Goal: Browse casually

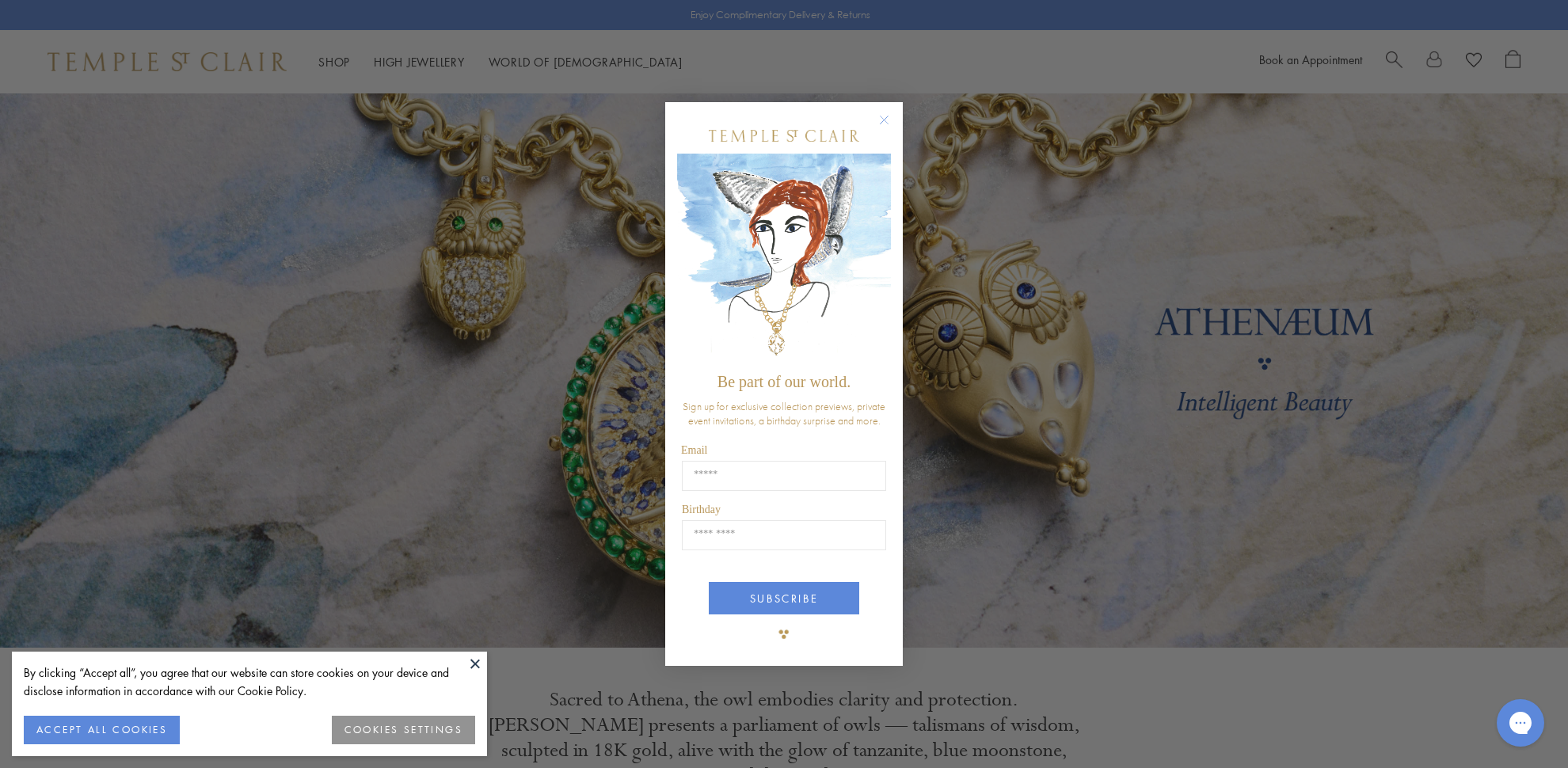
click at [884, 119] on icon "Close dialog" at bounding box center [884, 120] width 8 height 8
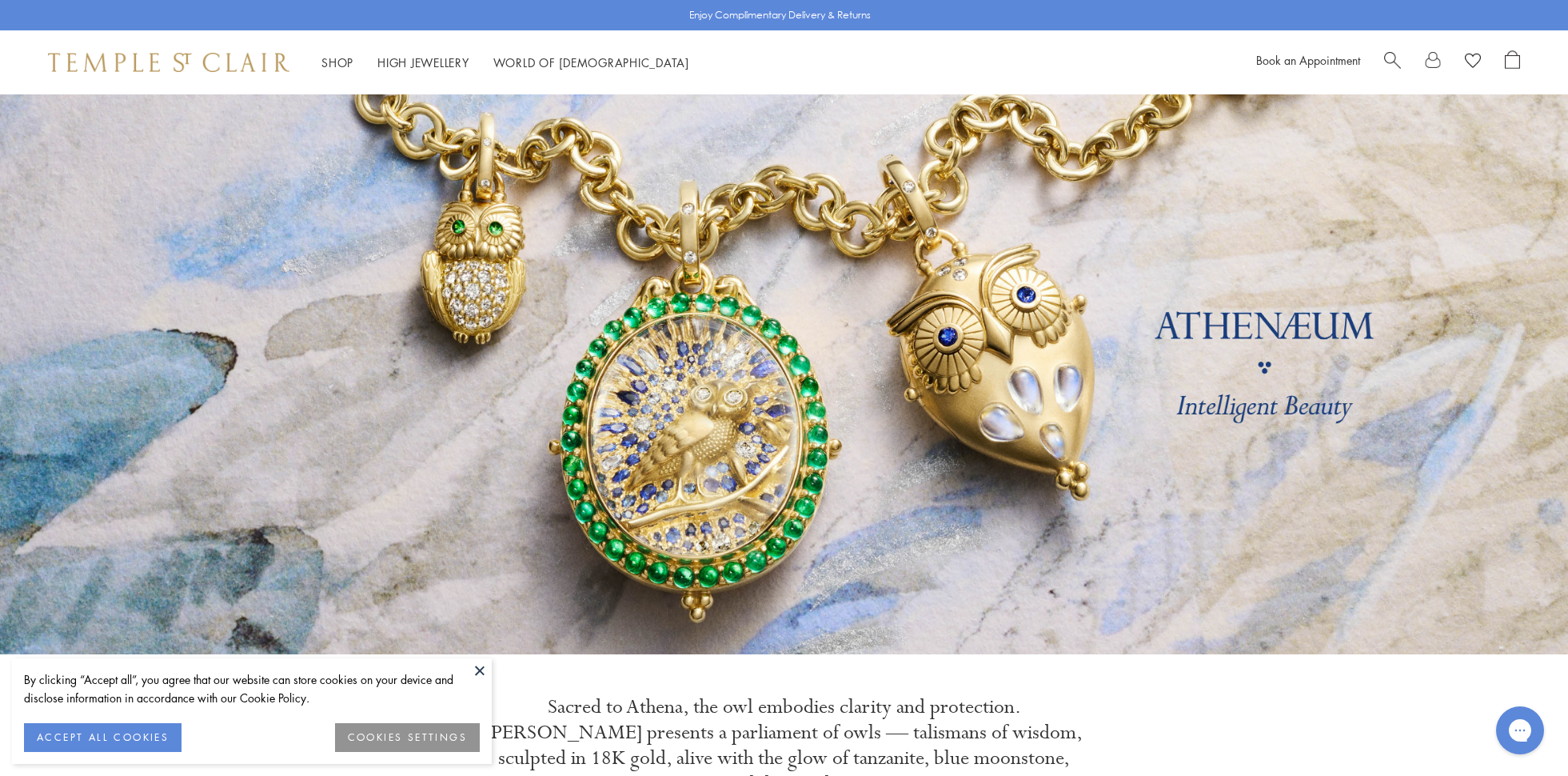
click at [482, 666] on button at bounding box center [480, 670] width 24 height 24
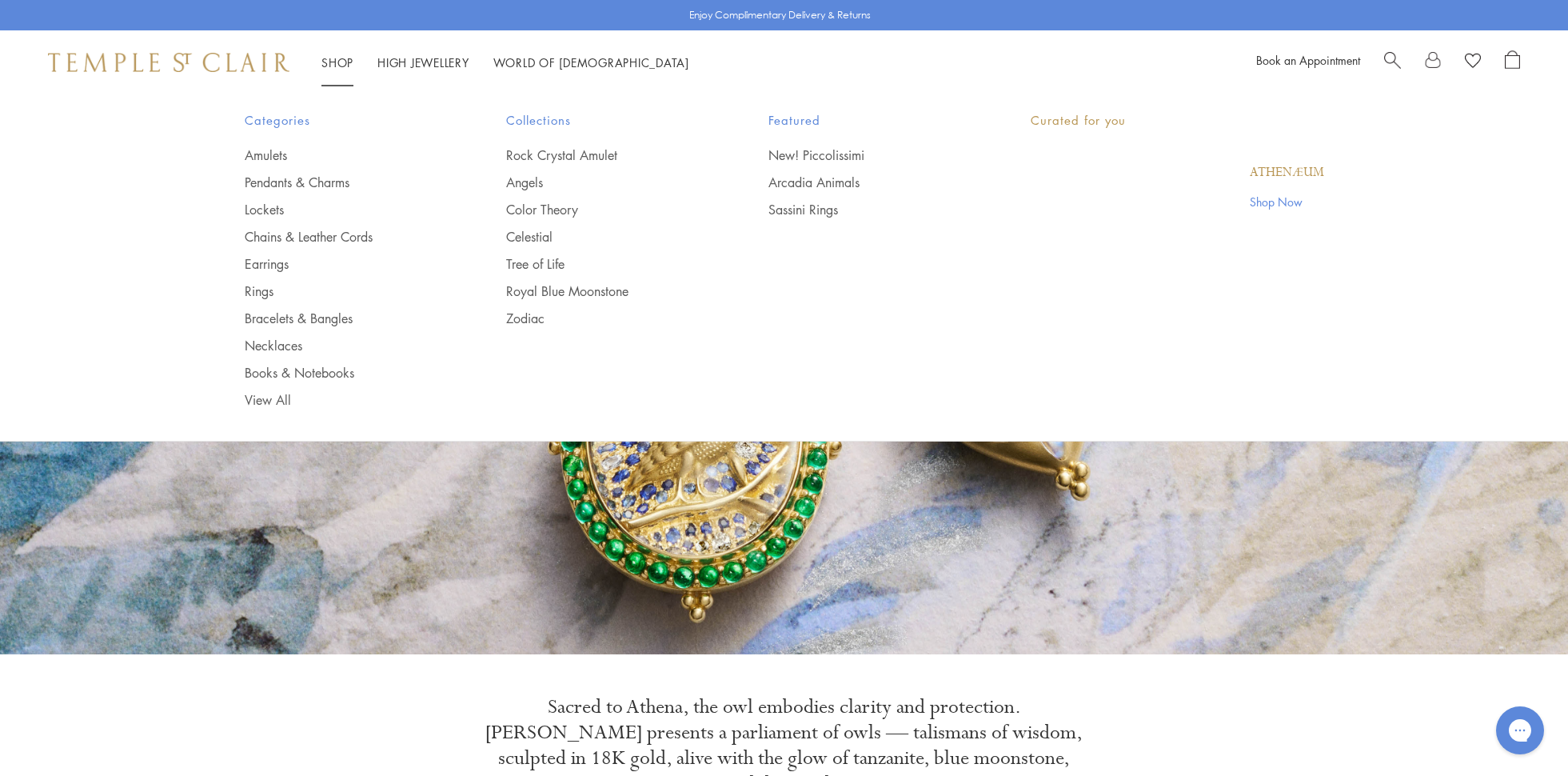
click at [345, 65] on link "Shop Shop" at bounding box center [338, 62] width 32 height 16
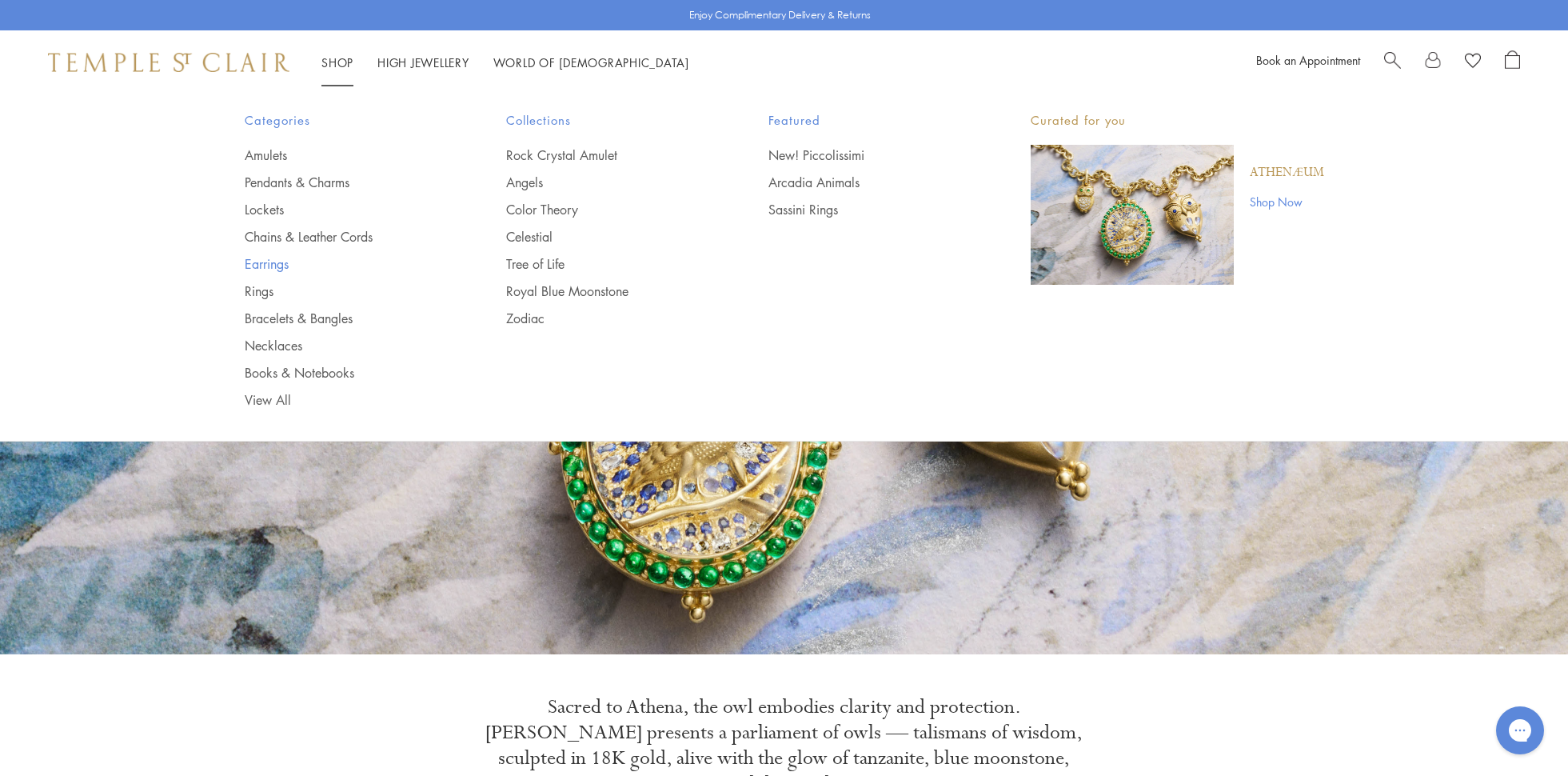
click at [257, 264] on link "Earrings" at bounding box center [343, 264] width 198 height 18
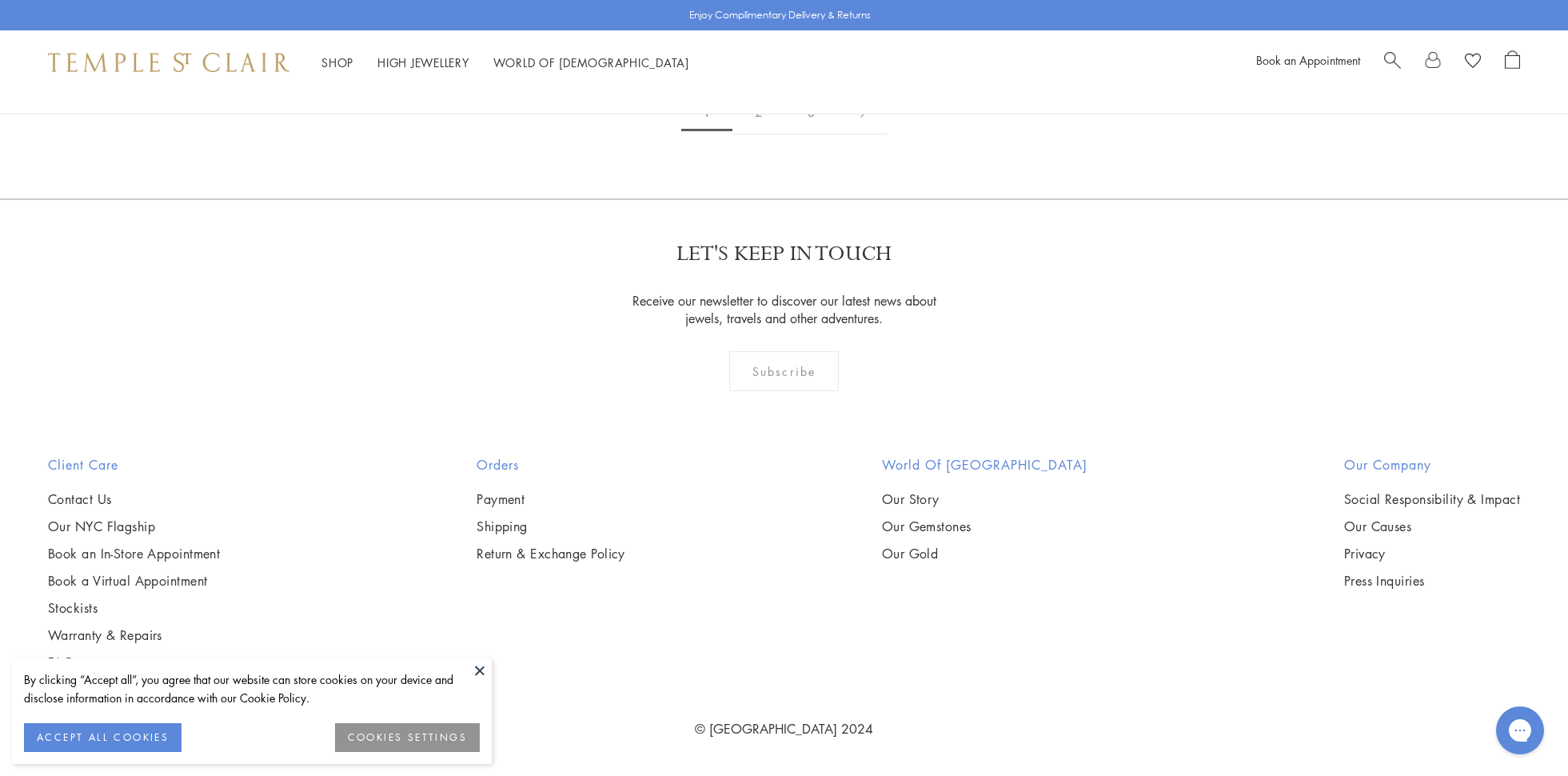
scroll to position [10261, 0]
click at [764, 135] on link "2" at bounding box center [758, 112] width 52 height 44
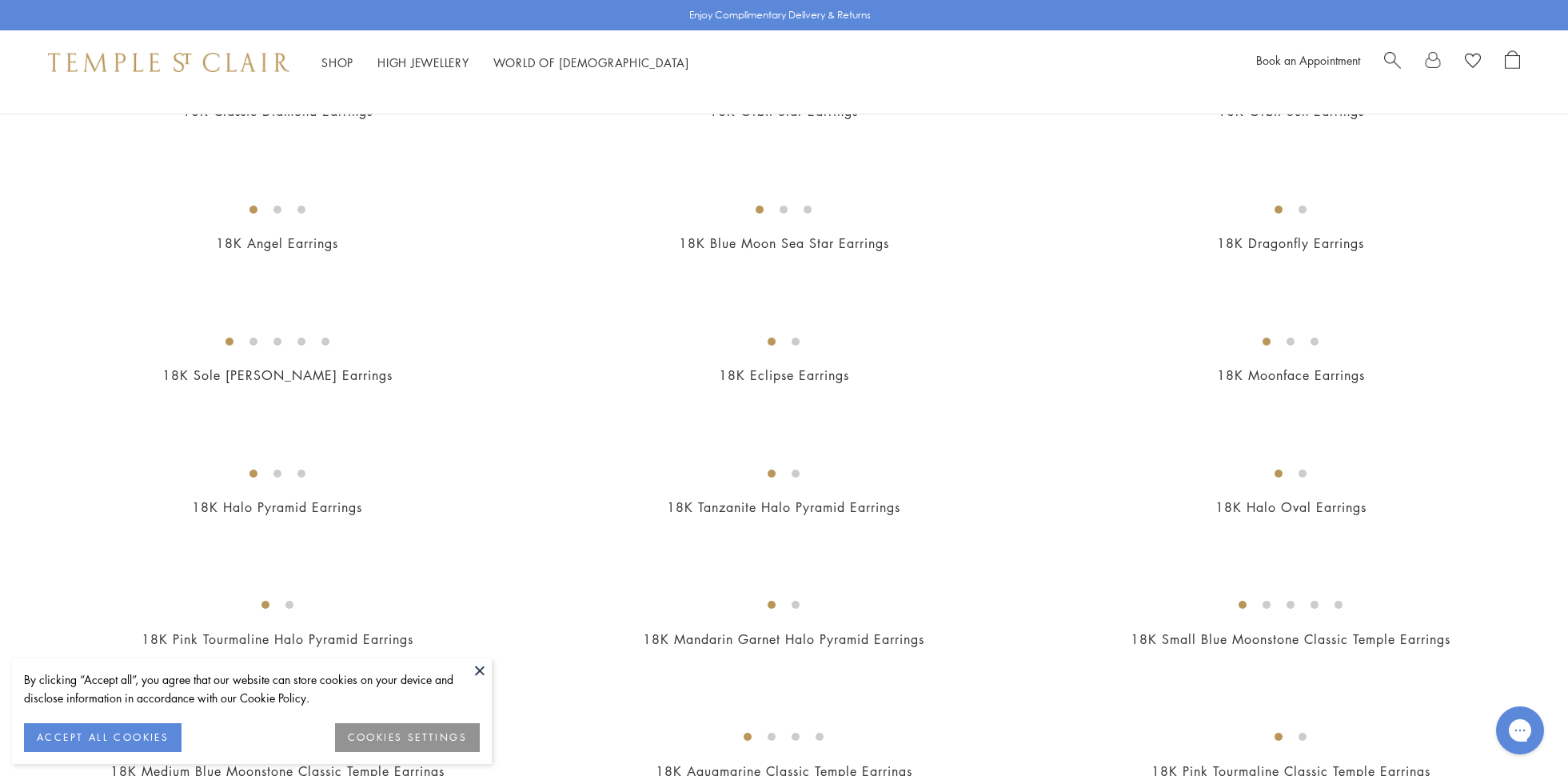
scroll to position [733, 0]
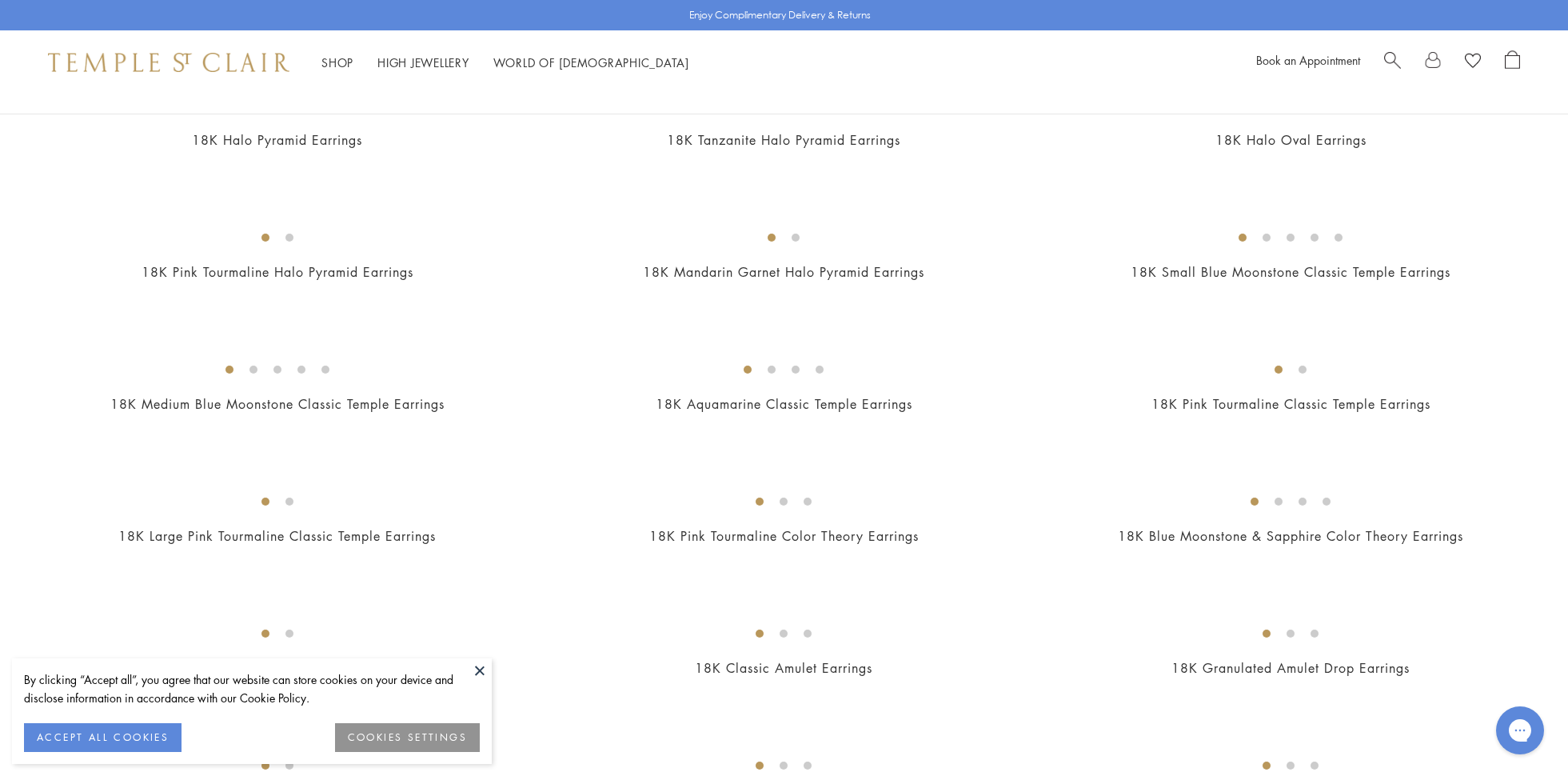
click at [0, 0] on img at bounding box center [0, 0] width 0 height 0
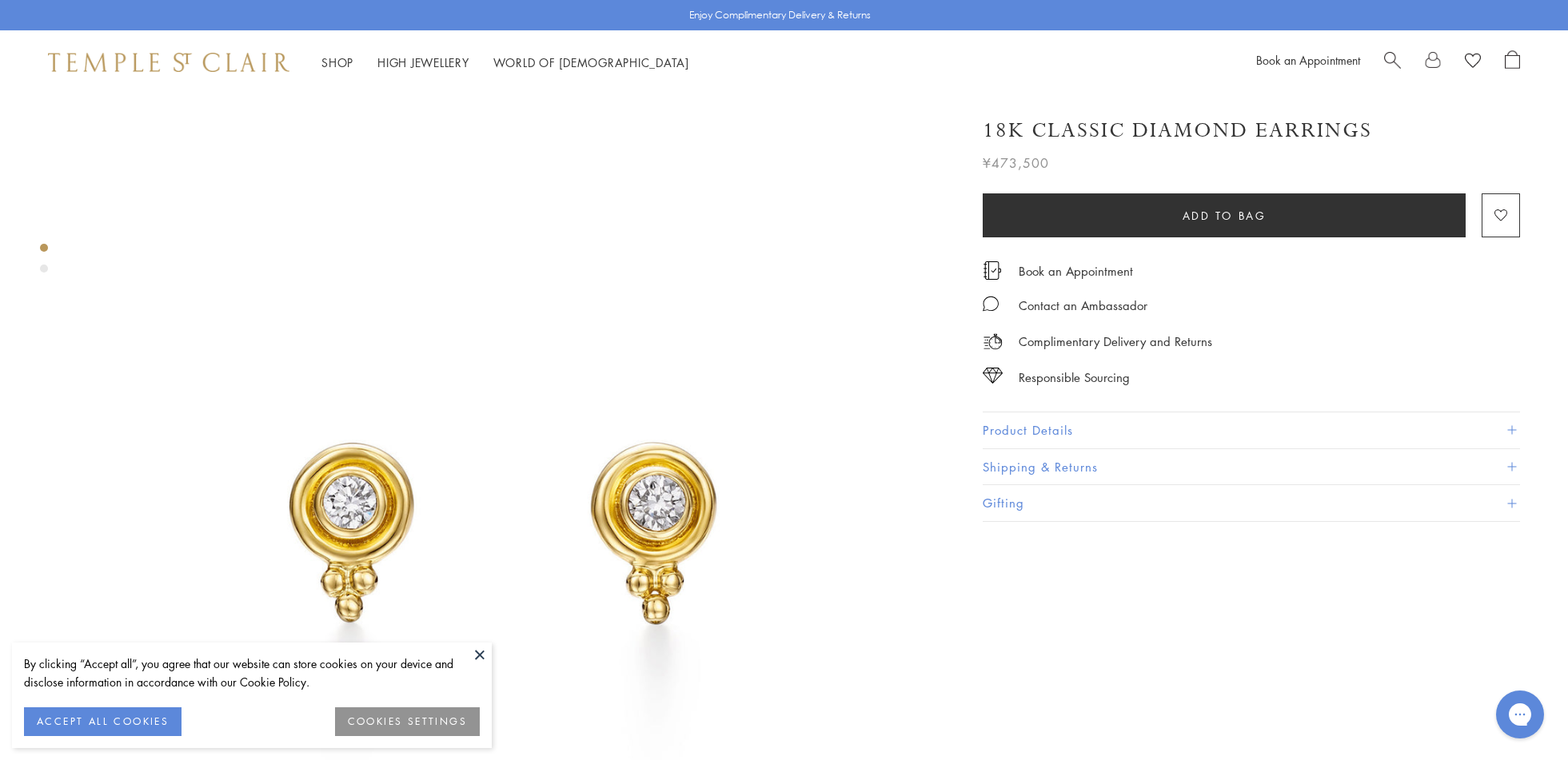
click at [44, 264] on div "Product gallery navigation" at bounding box center [44, 268] width 8 height 8
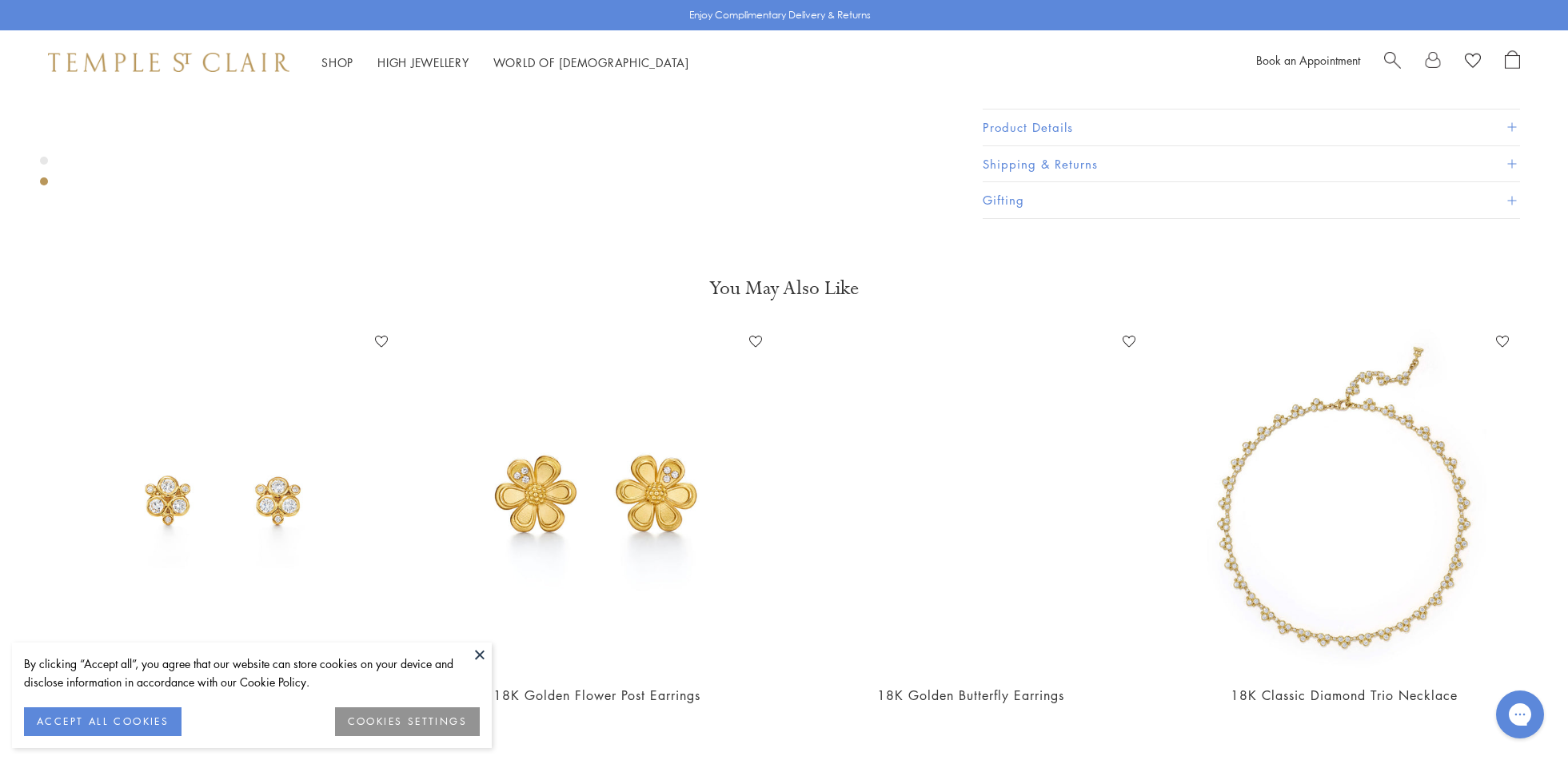
scroll to position [1261, 0]
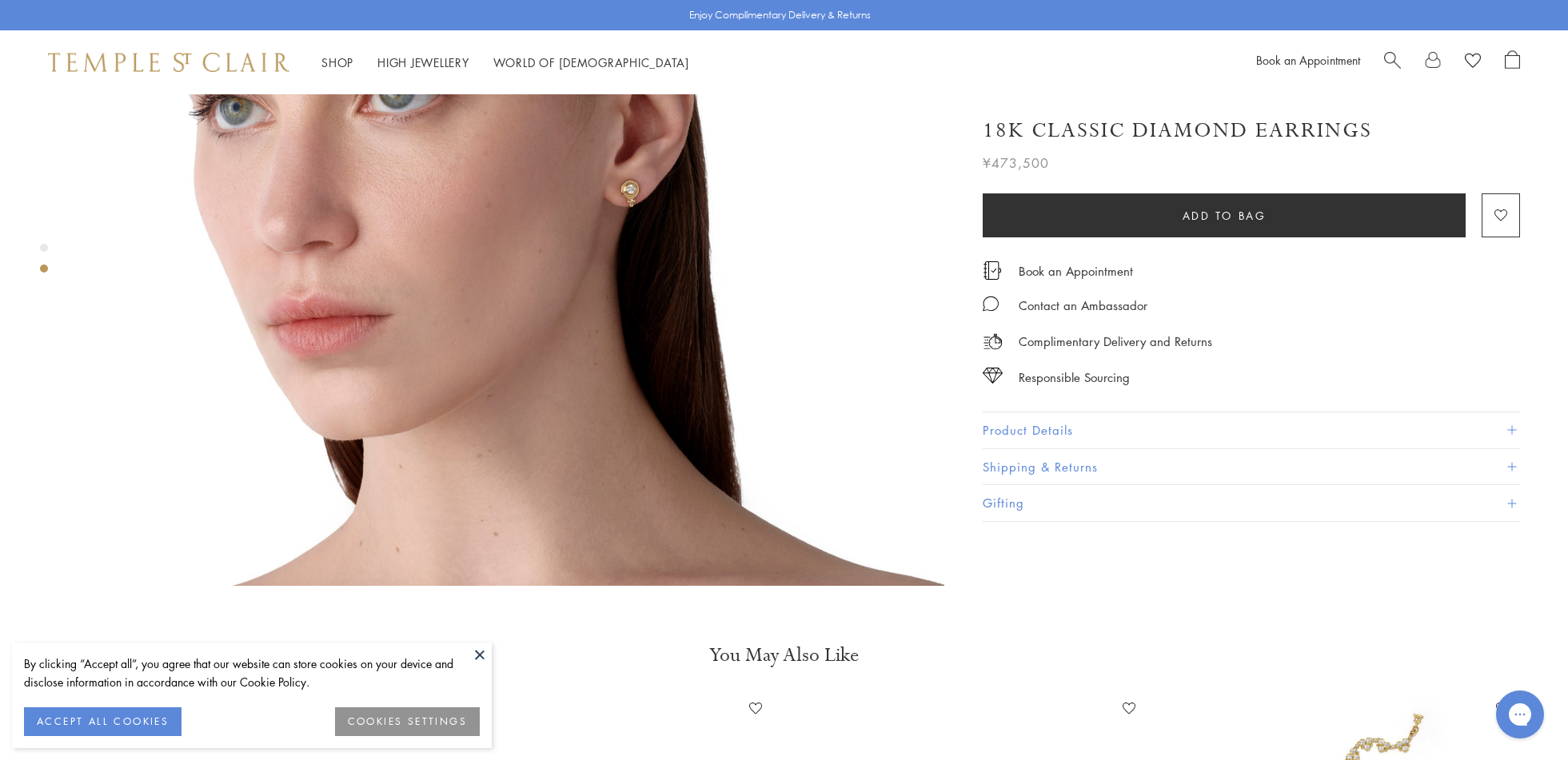
click at [1034, 426] on button "Product Details" at bounding box center [1251, 430] width 538 height 36
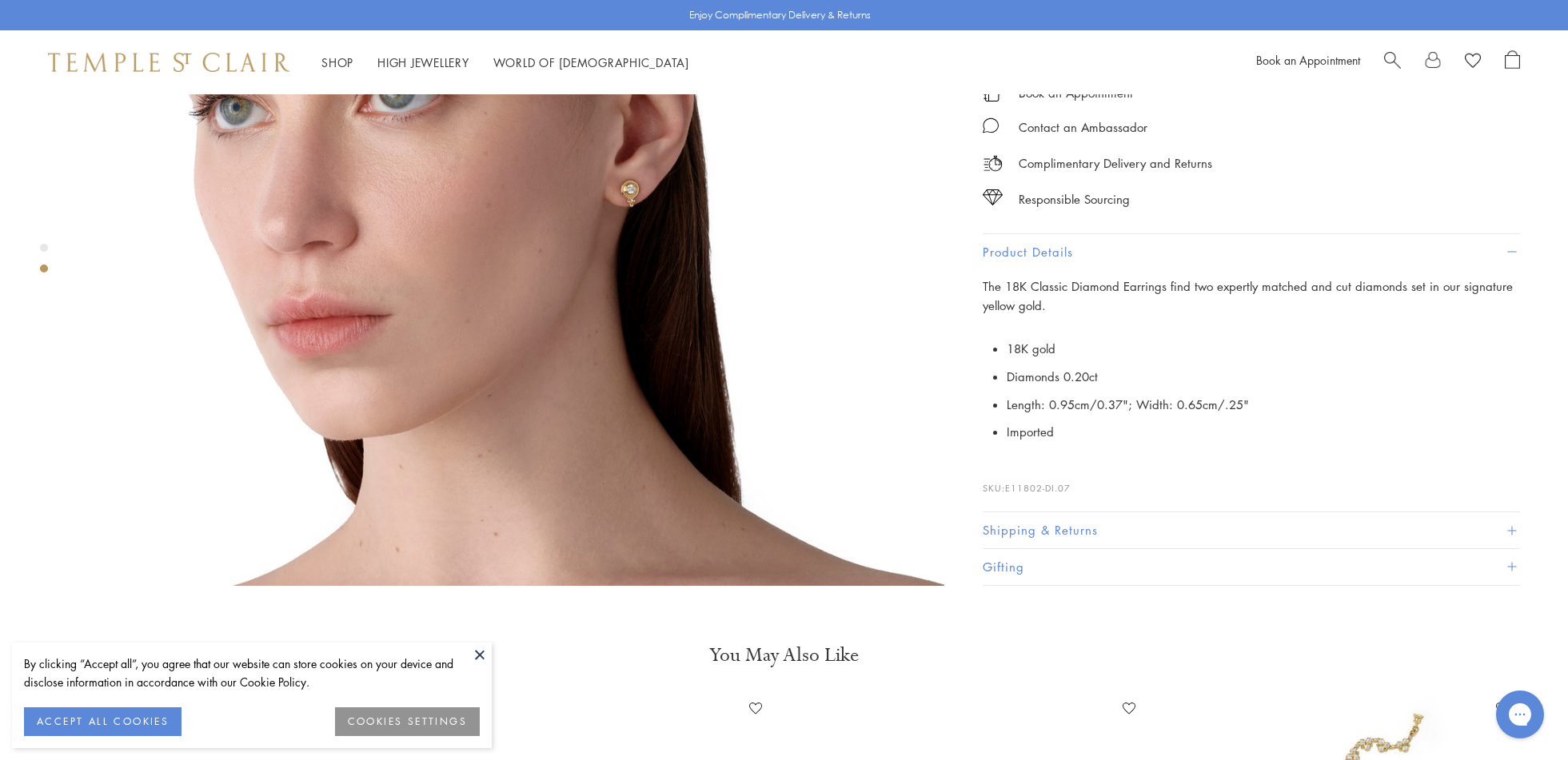
click at [480, 655] on button at bounding box center [480, 655] width 24 height 24
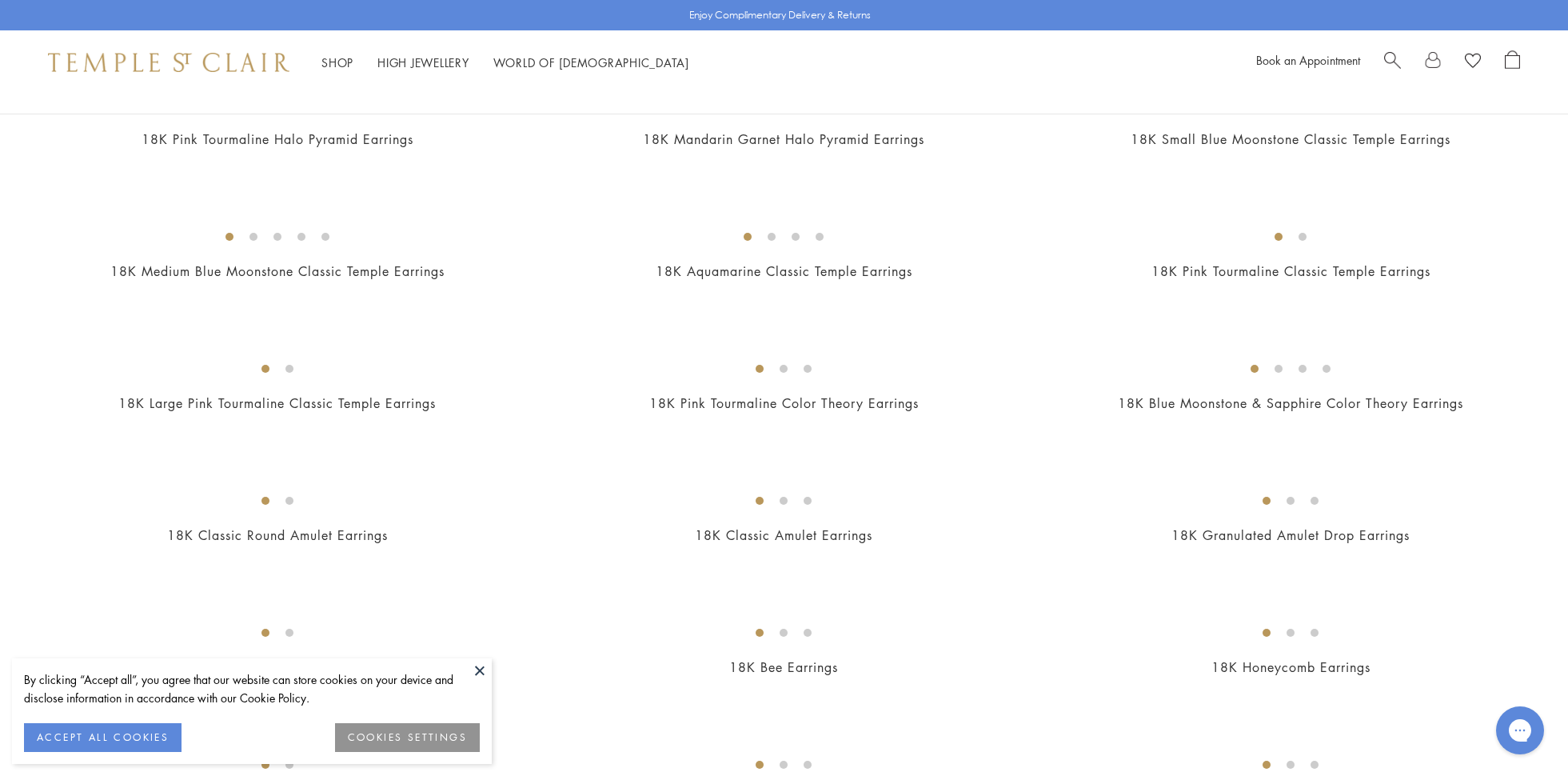
scroll to position [733, 0]
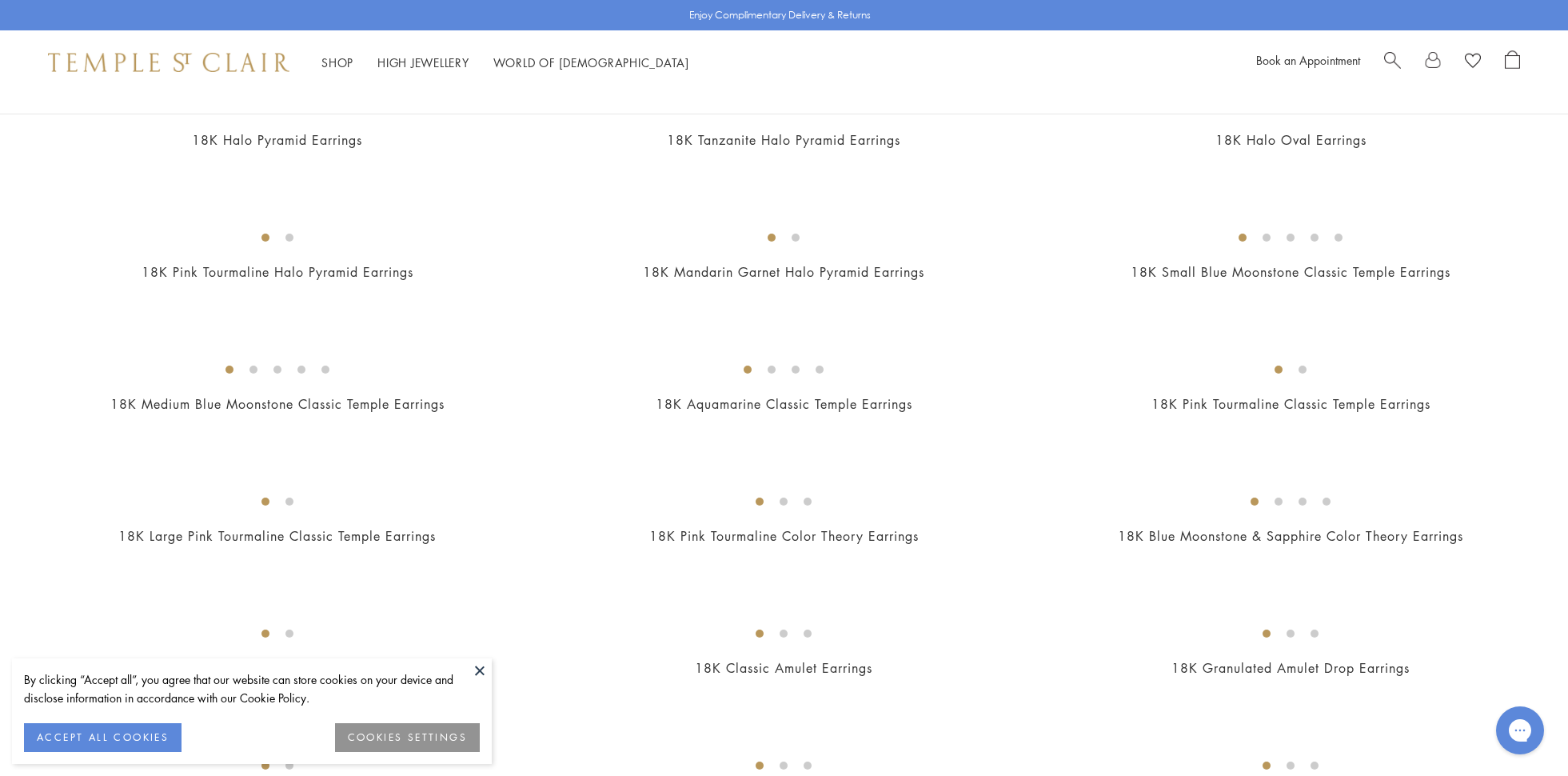
click at [0, 0] on img at bounding box center [0, 0] width 0 height 0
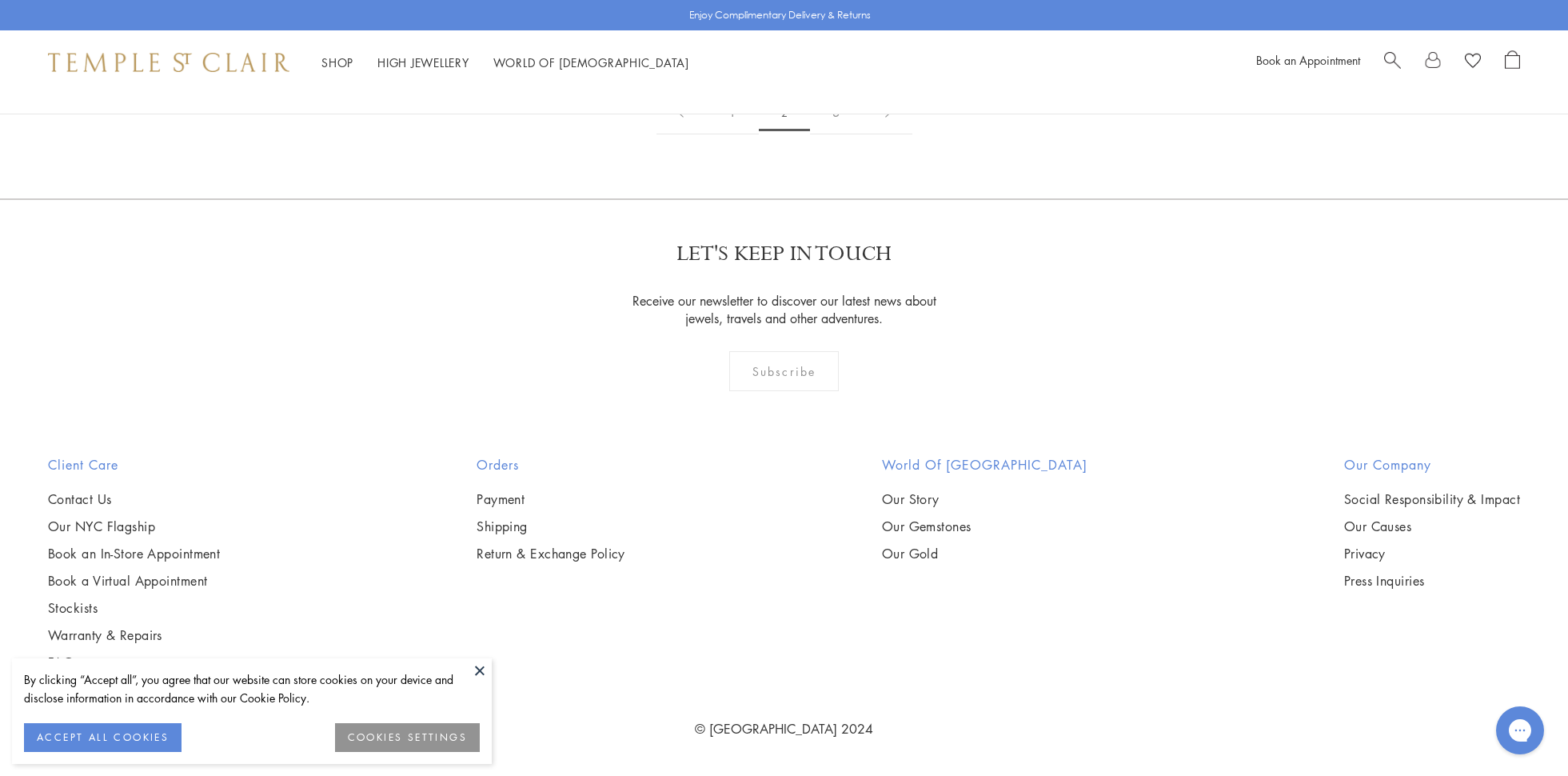
scroll to position [9163, 0]
click at [480, 673] on button at bounding box center [480, 670] width 24 height 24
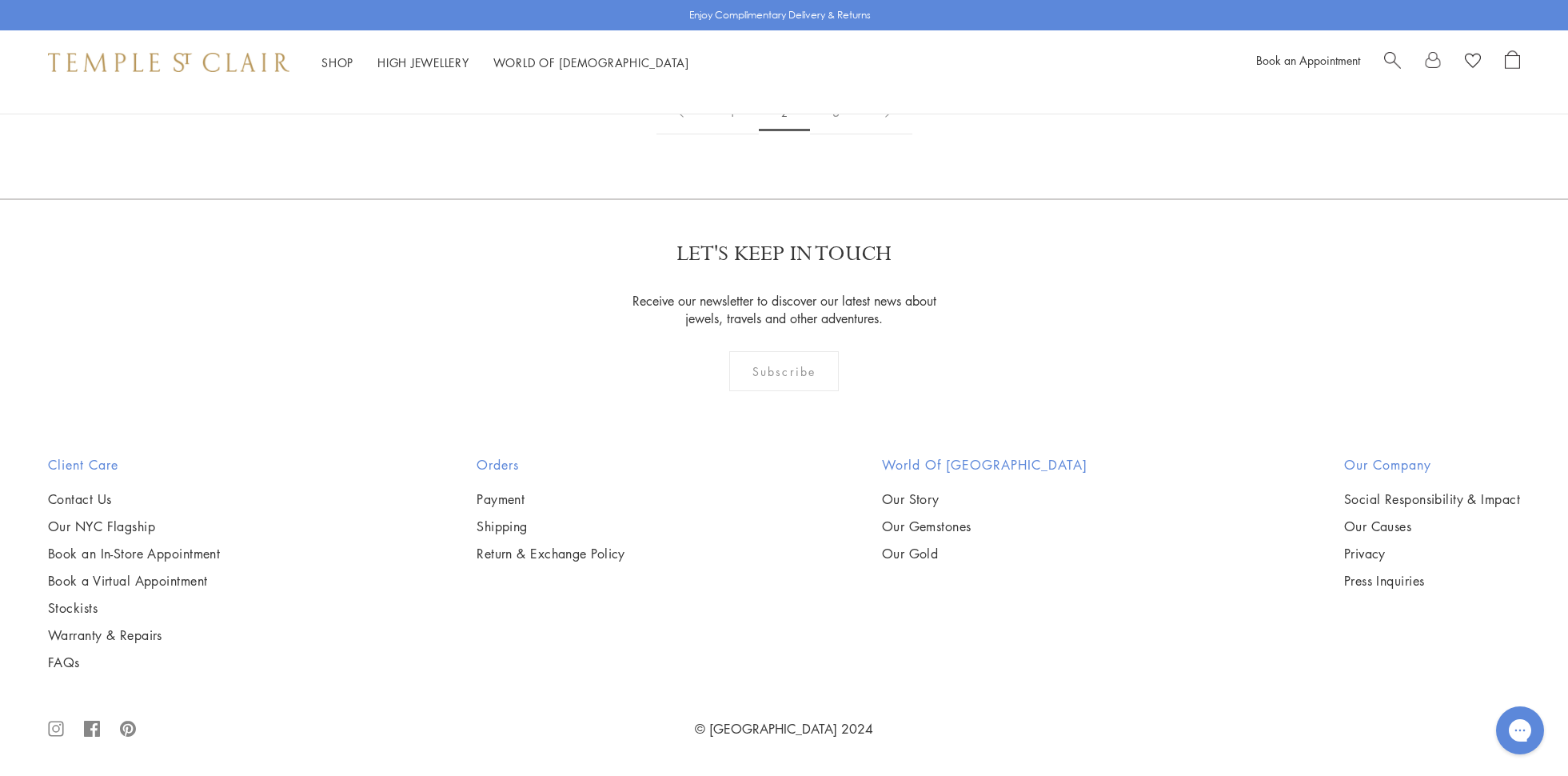
scroll to position [9529, 0]
click at [833, 135] on link "3" at bounding box center [835, 112] width 52 height 44
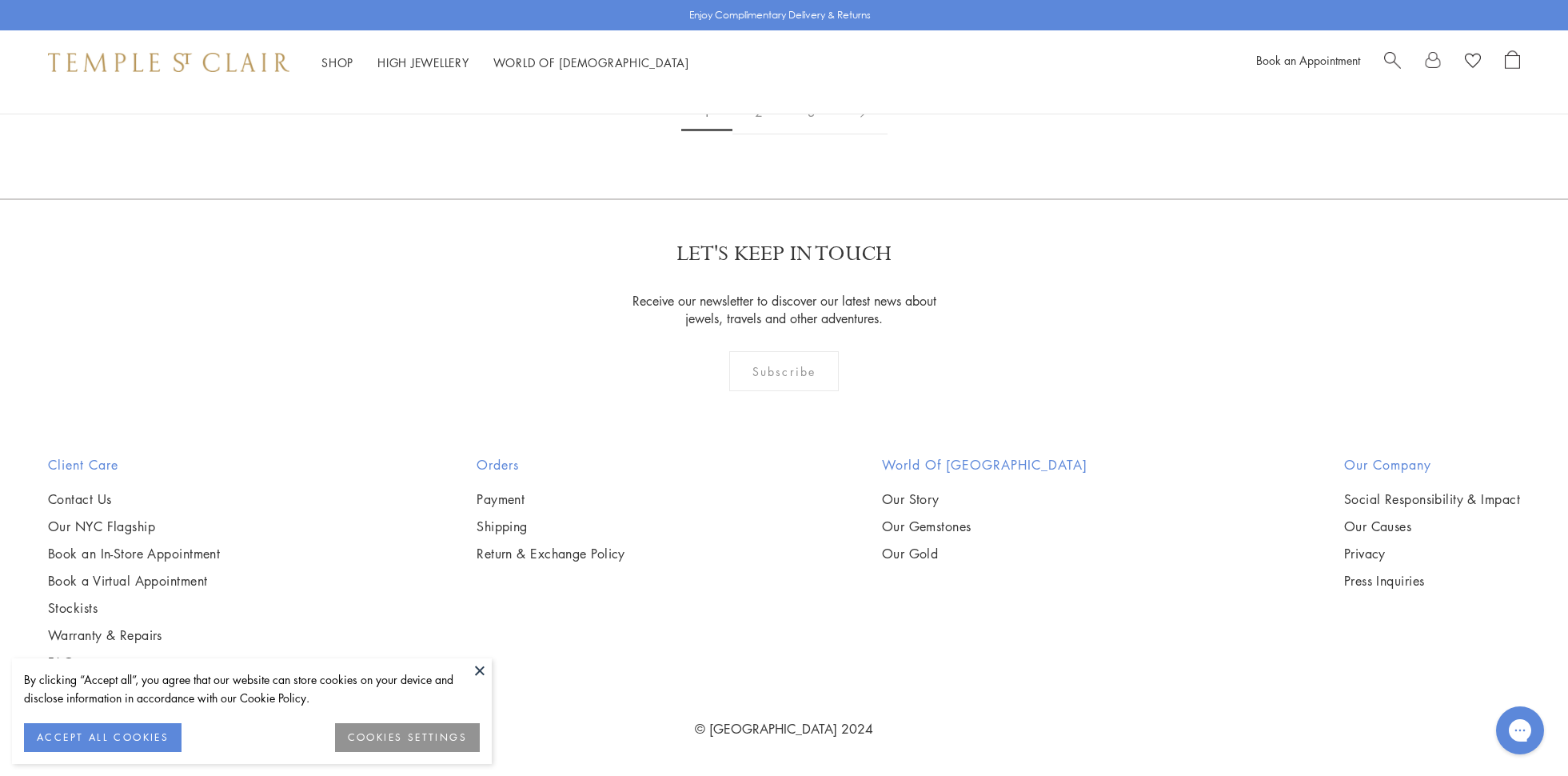
scroll to position [8429, 0]
click at [0, 0] on img at bounding box center [0, 0] width 0 height 0
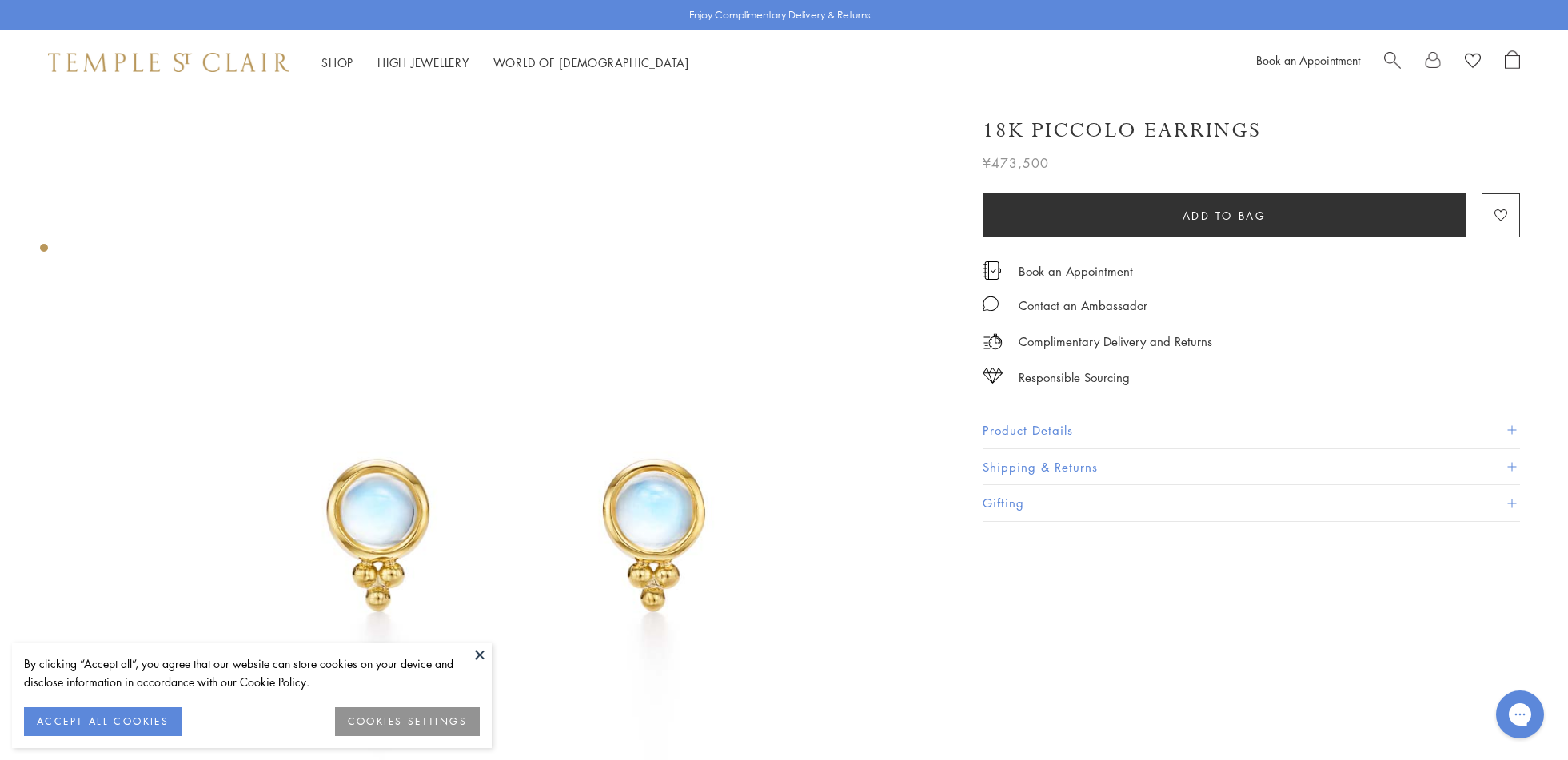
scroll to position [366, 0]
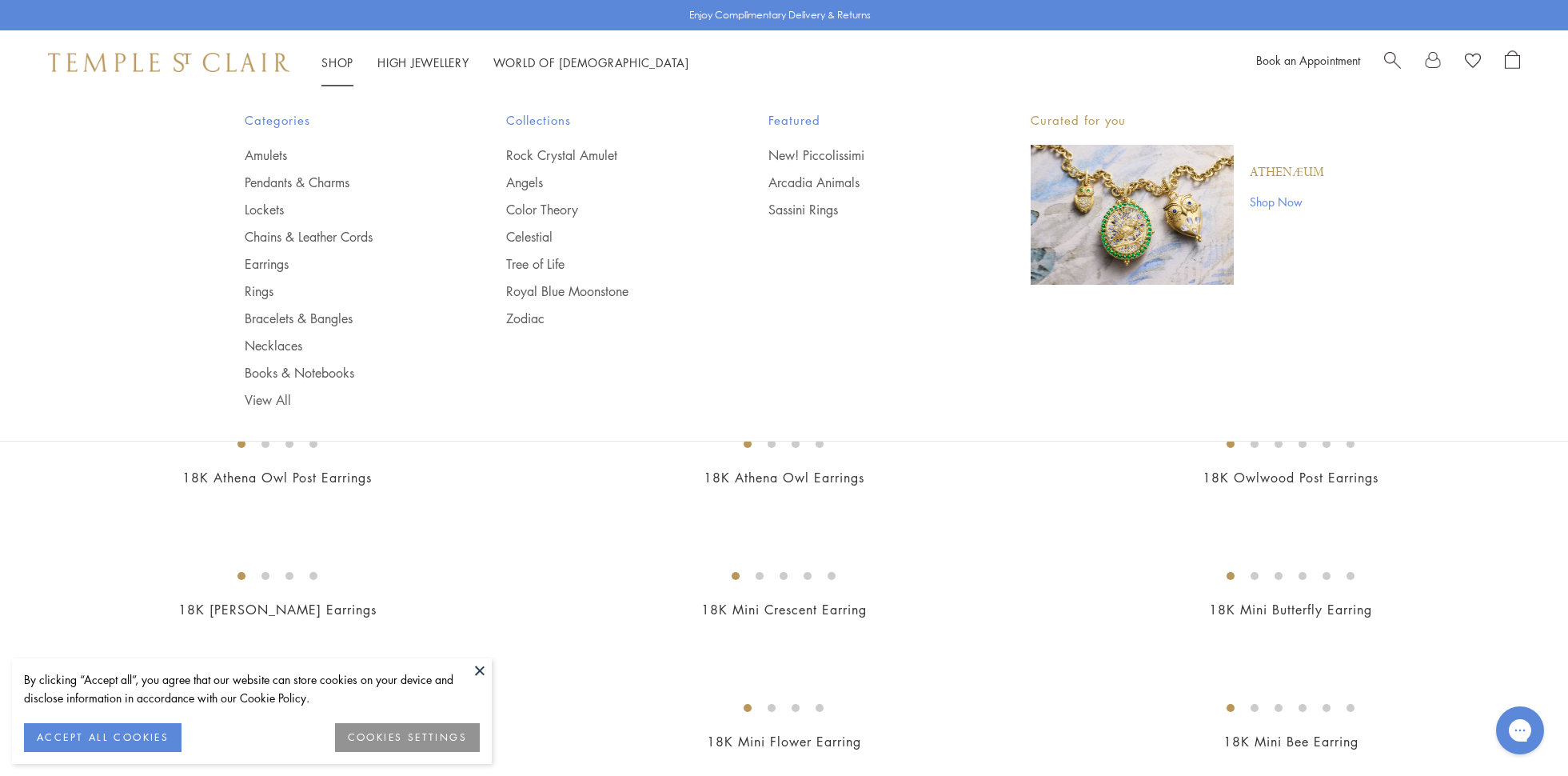
click at [347, 52] on li "Shop Shop Categories Amulets Pendants & Charms Lockets Chains & Leather Cords E…" at bounding box center [338, 62] width 32 height 20
click at [343, 216] on link "Lockets" at bounding box center [343, 210] width 198 height 18
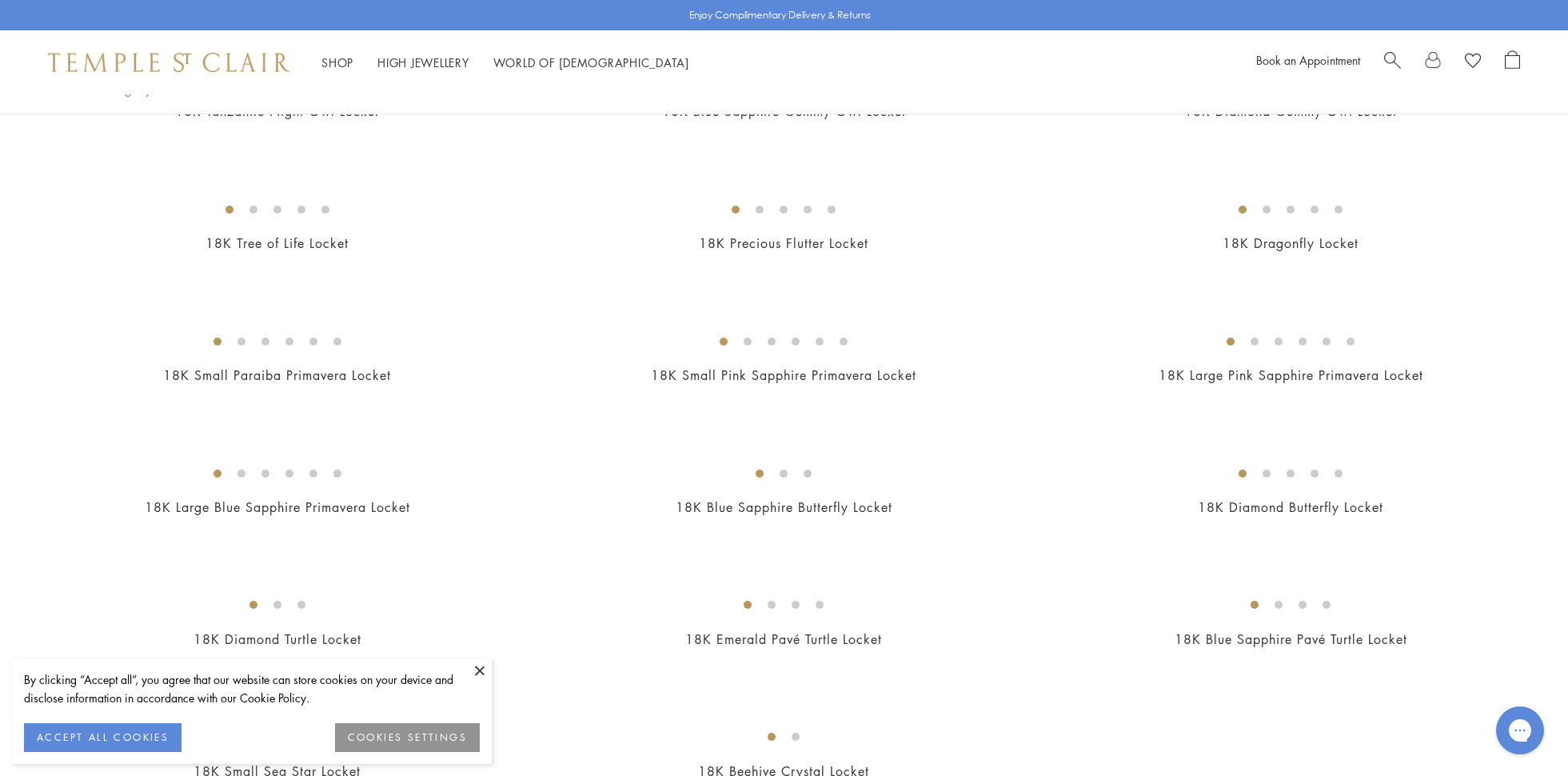
scroll to position [733, 0]
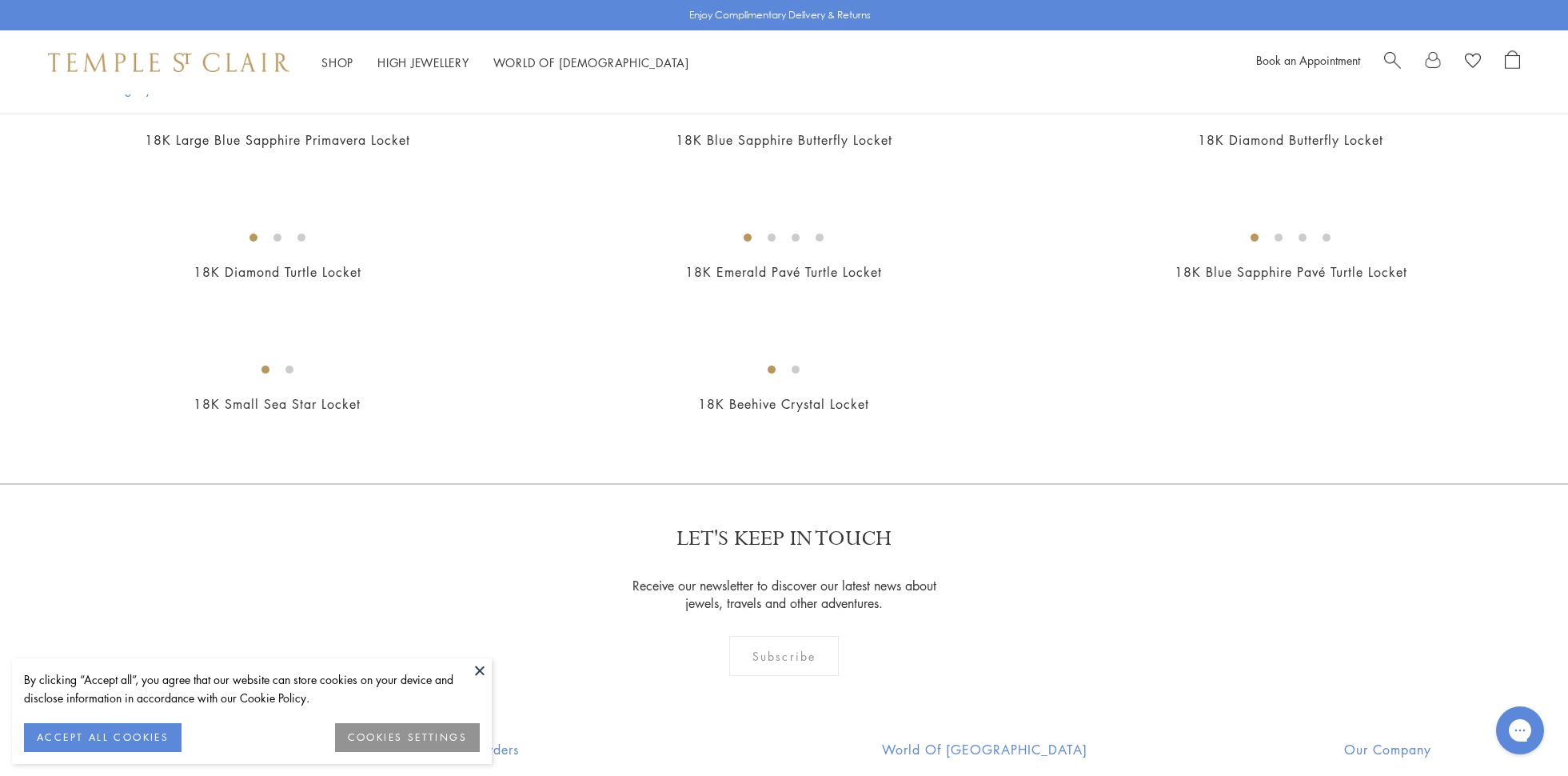
click at [0, 0] on img at bounding box center [0, 0] width 0 height 0
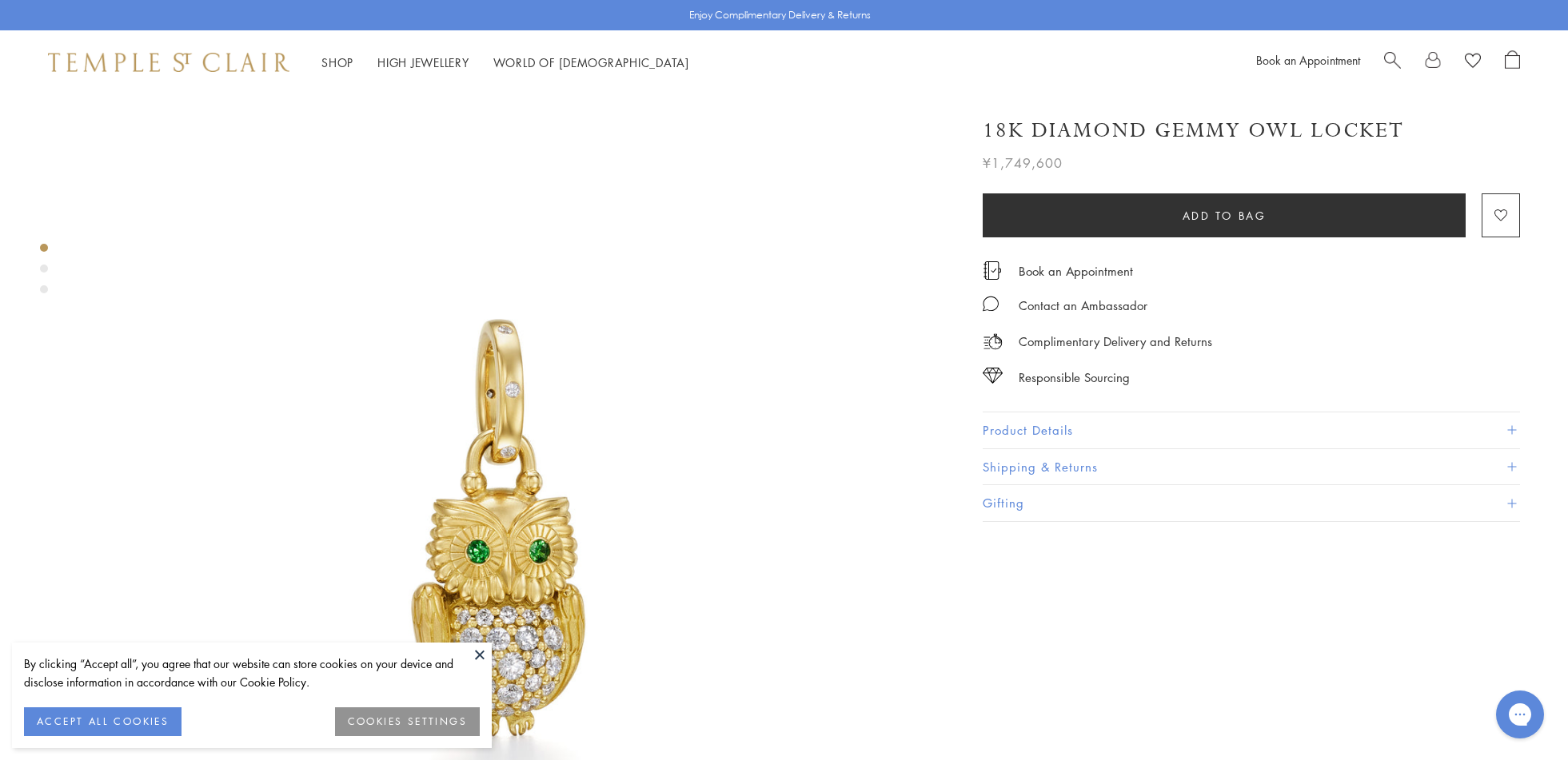
click at [43, 268] on div "Product gallery navigation" at bounding box center [44, 268] width 8 height 8
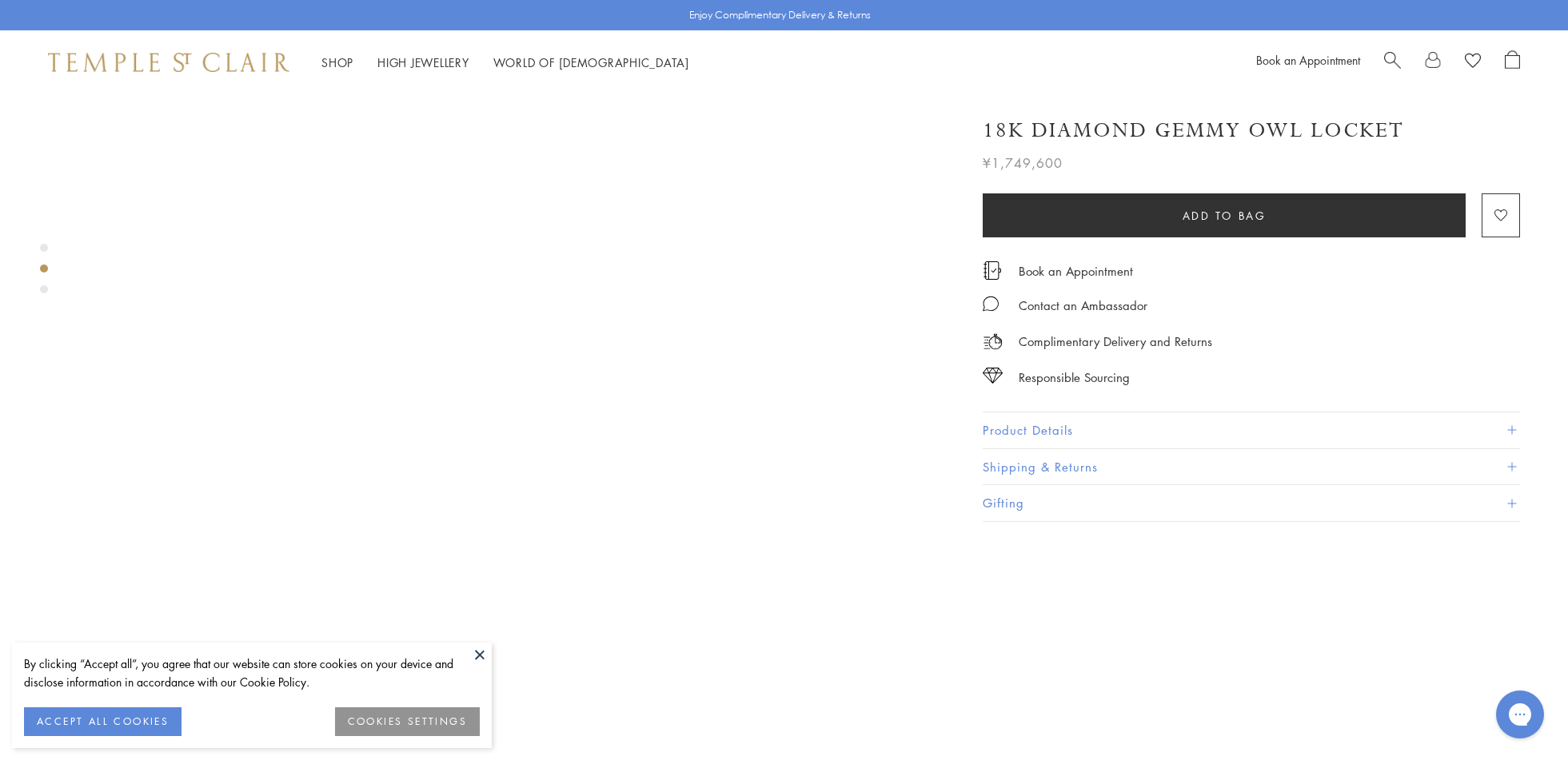
scroll to position [1261, 0]
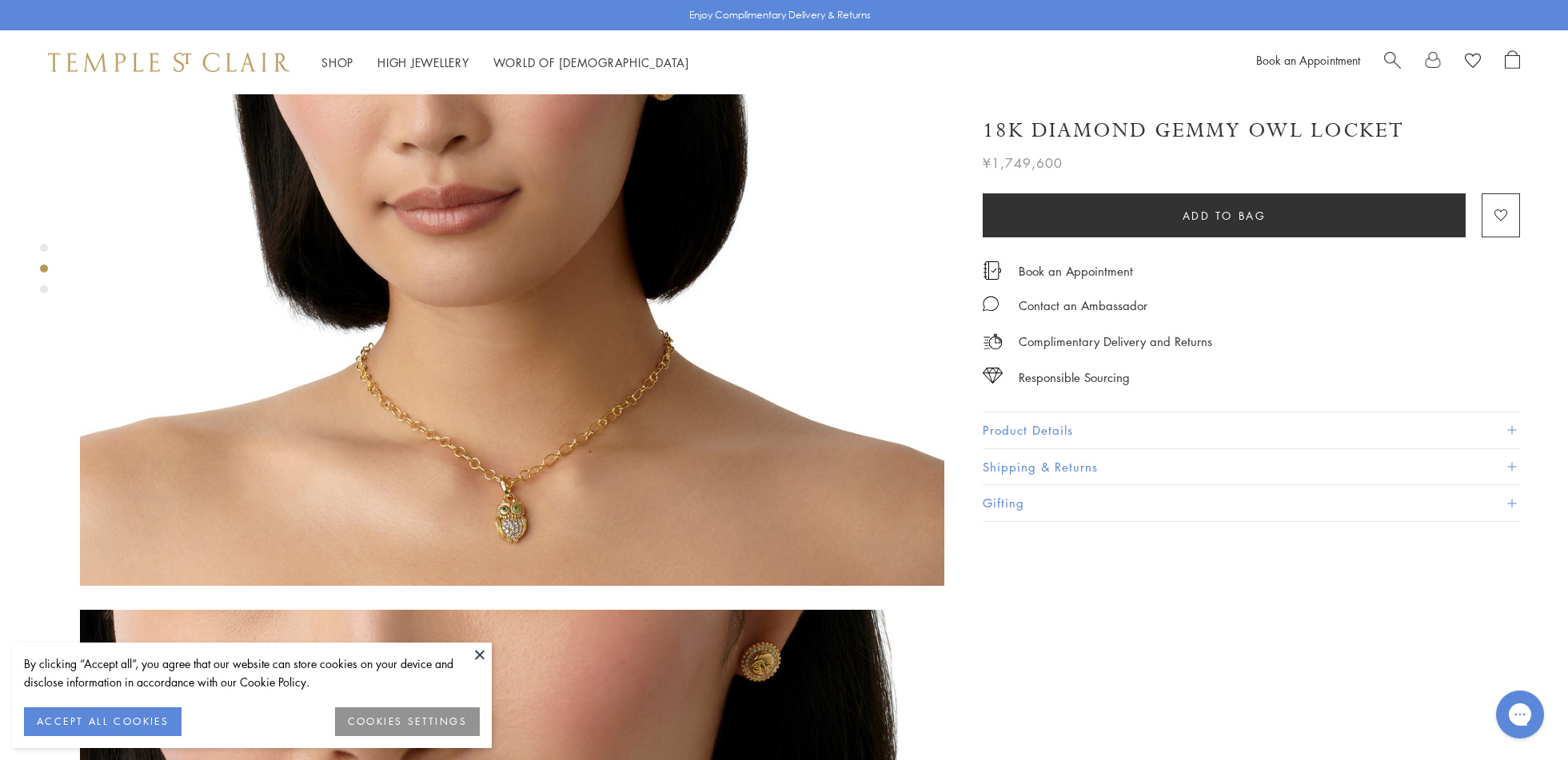
click at [45, 293] on div "Product gallery navigation" at bounding box center [44, 272] width 8 height 66
click at [46, 285] on div "Product gallery navigation" at bounding box center [44, 272] width 8 height 66
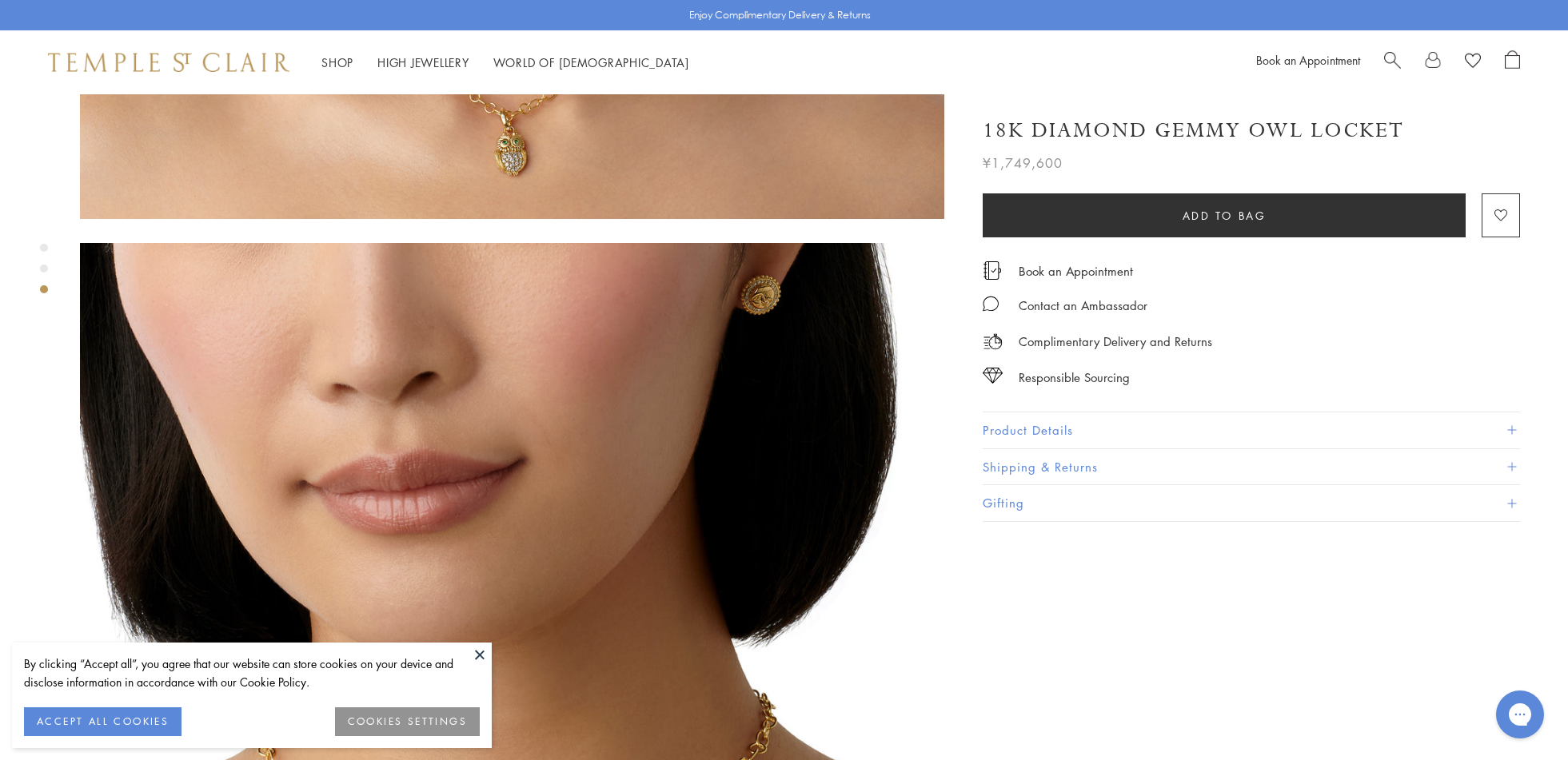
scroll to position [1994, 0]
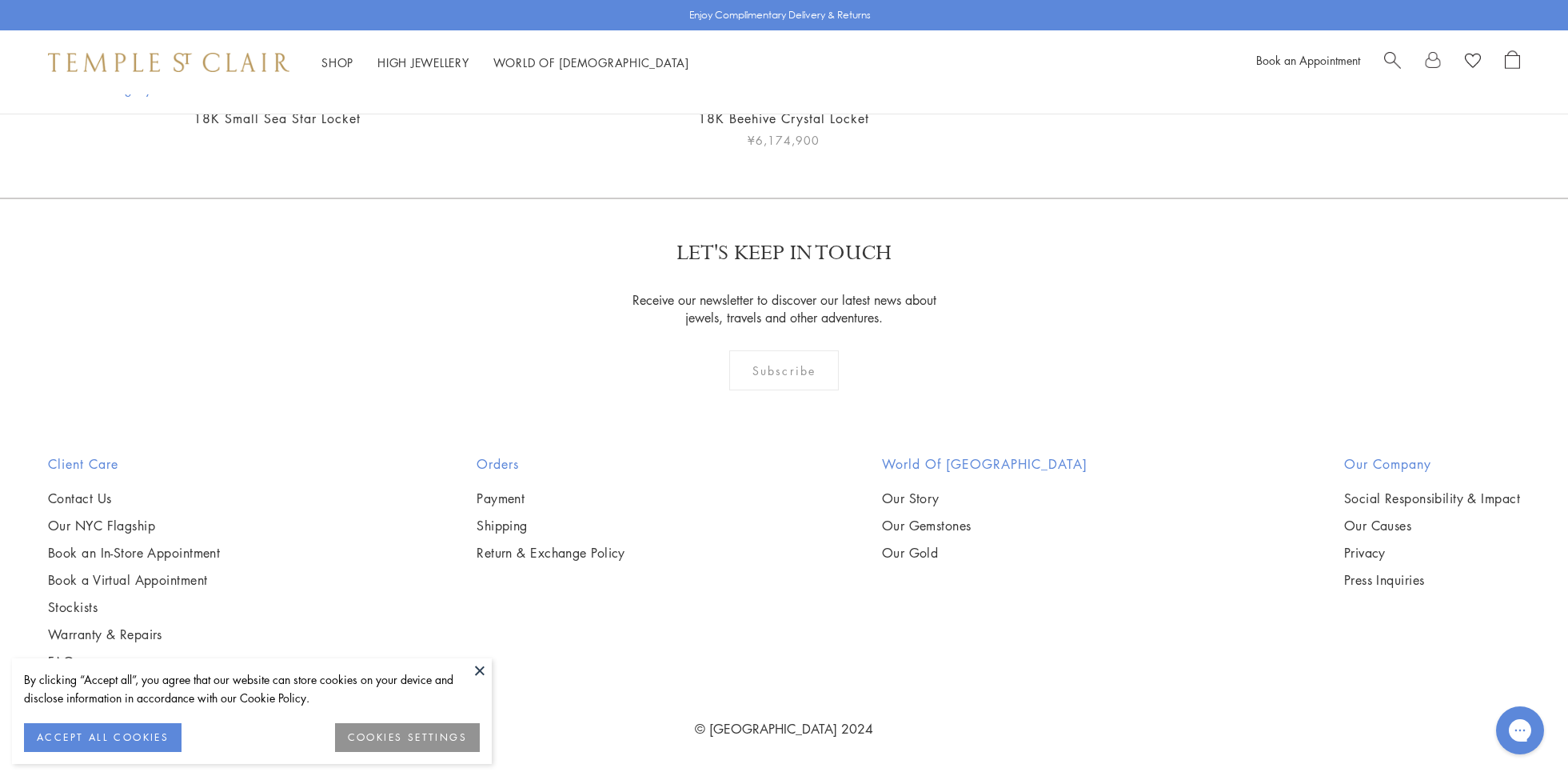
scroll to position [3298, 0]
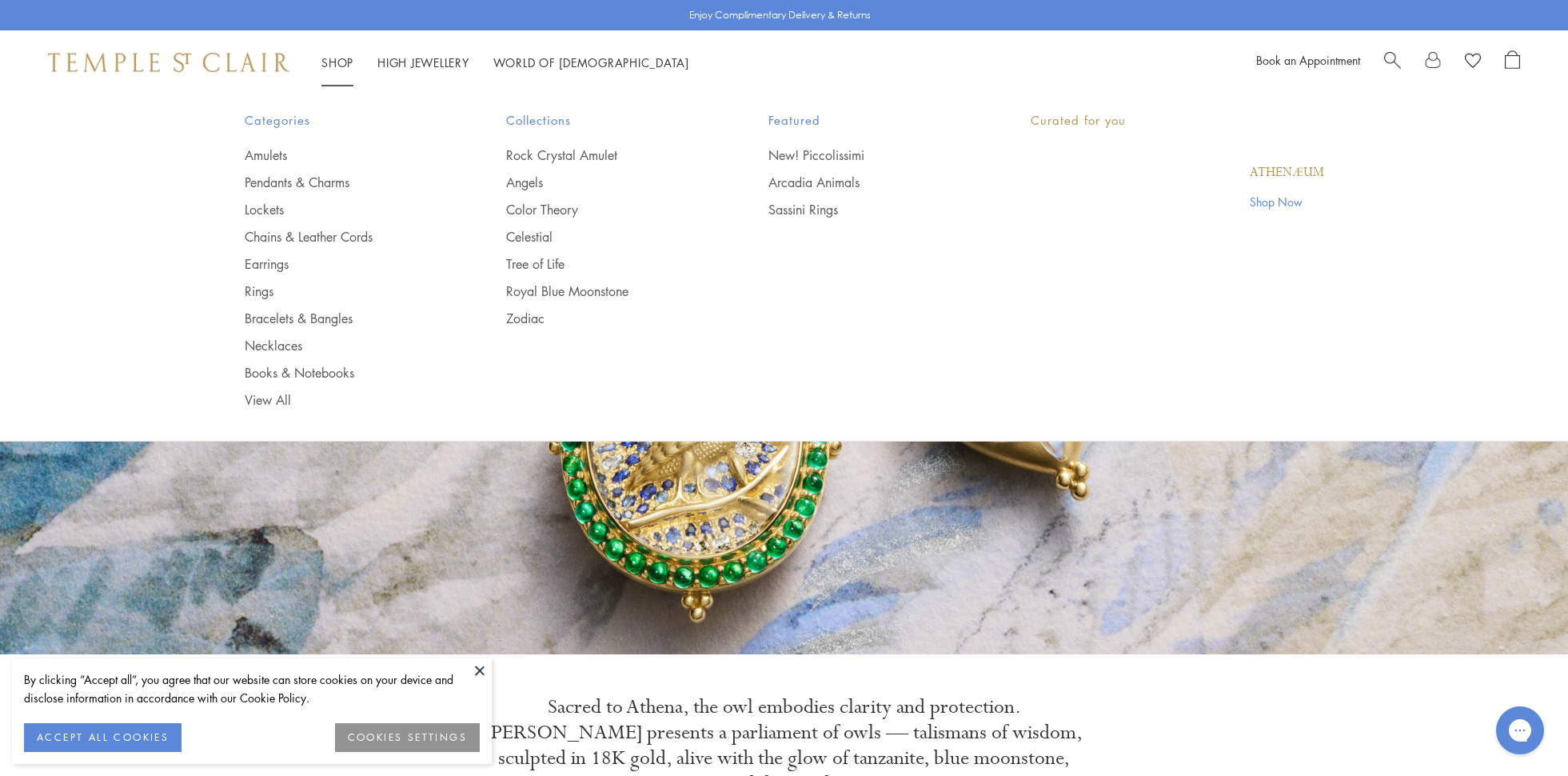
click at [335, 68] on li "Shop Shop Categories Amulets Pendants & Charms Lockets Chains & Leather Cords E…" at bounding box center [338, 62] width 32 height 20
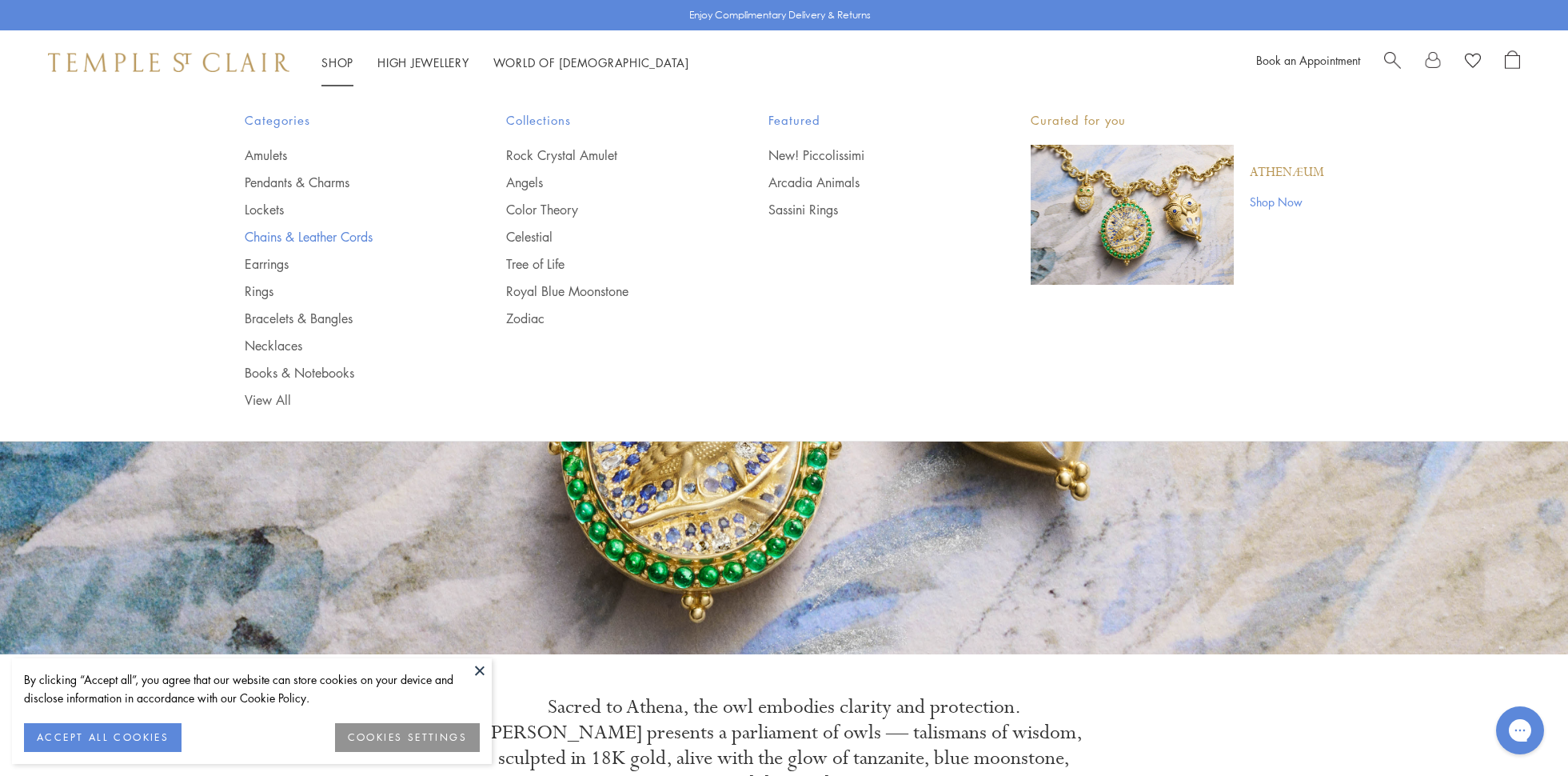
click at [322, 240] on link "Chains & Leather Cords" at bounding box center [343, 237] width 198 height 18
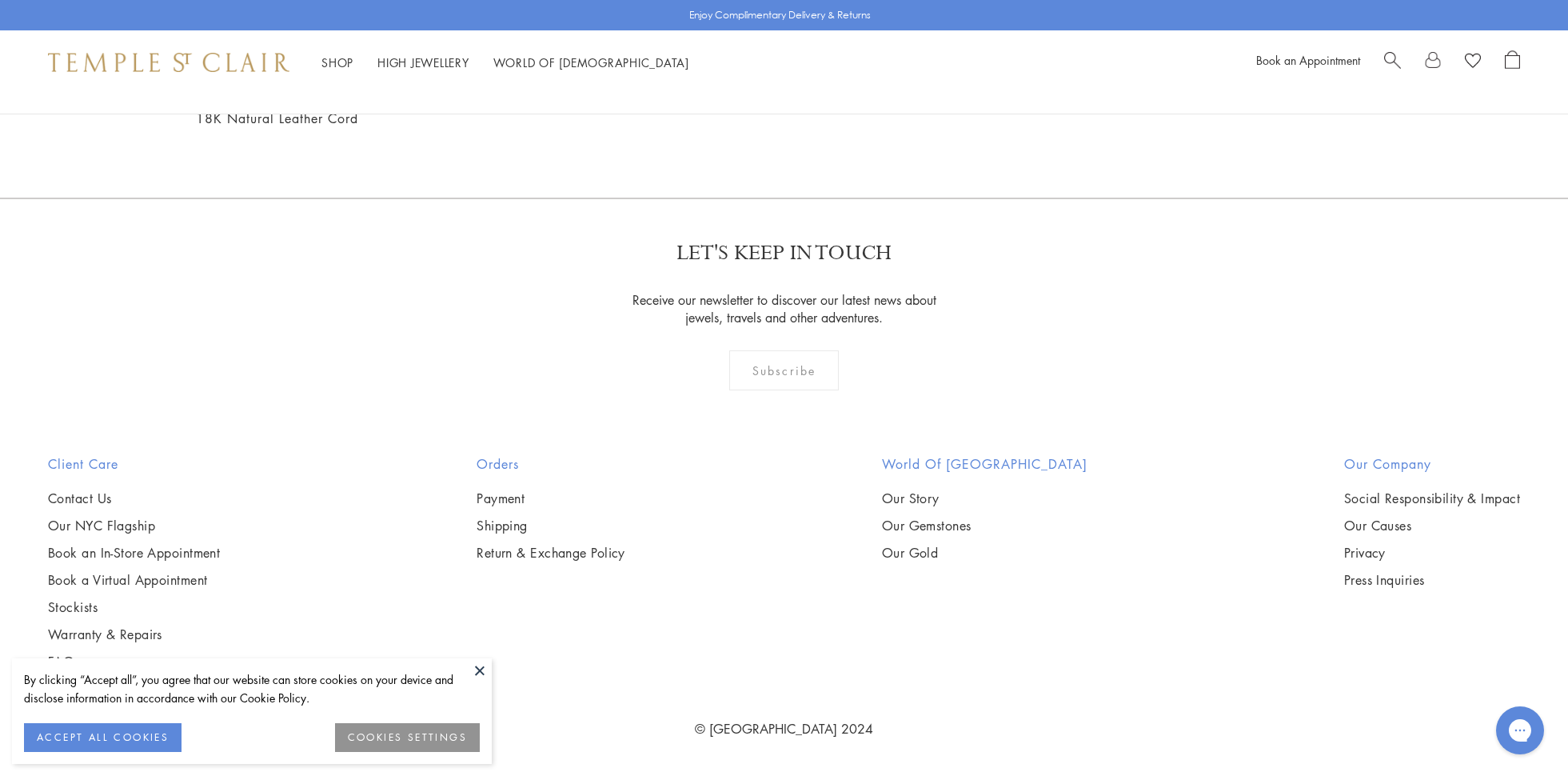
scroll to position [4398, 0]
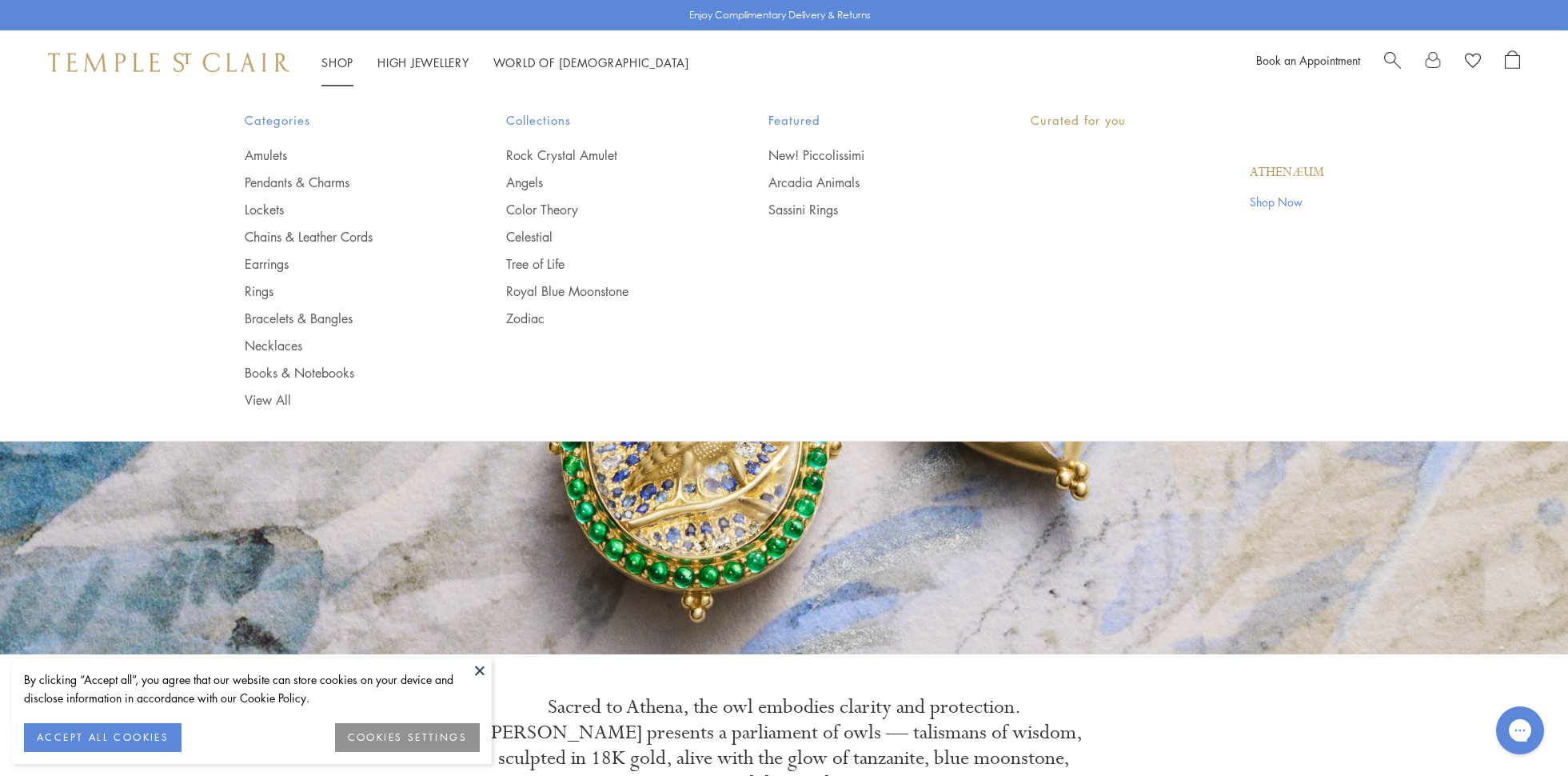
click at [345, 60] on link "Shop Shop" at bounding box center [338, 62] width 32 height 16
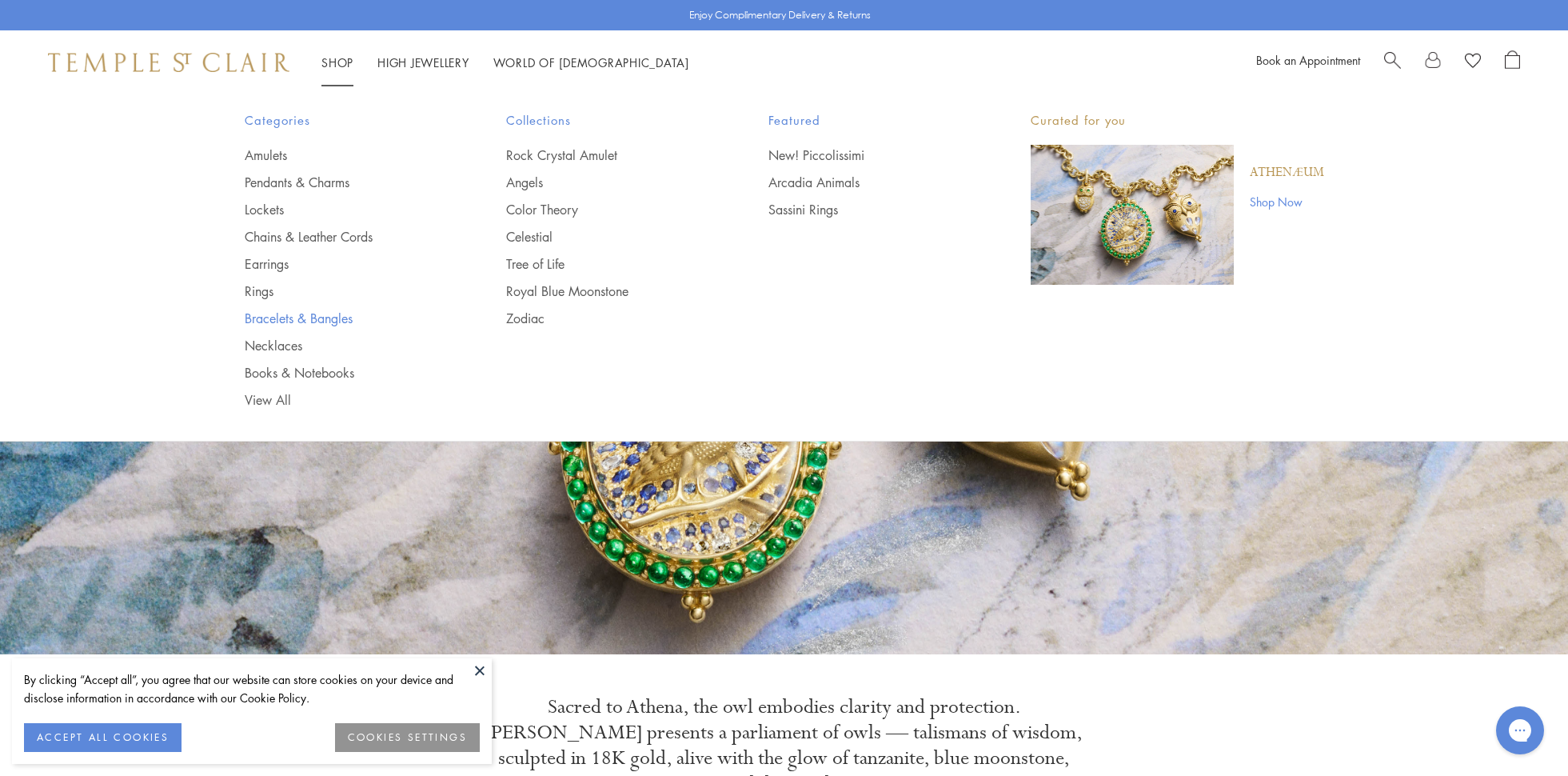
click at [324, 318] on link "Bracelets & Bangles" at bounding box center [343, 319] width 198 height 18
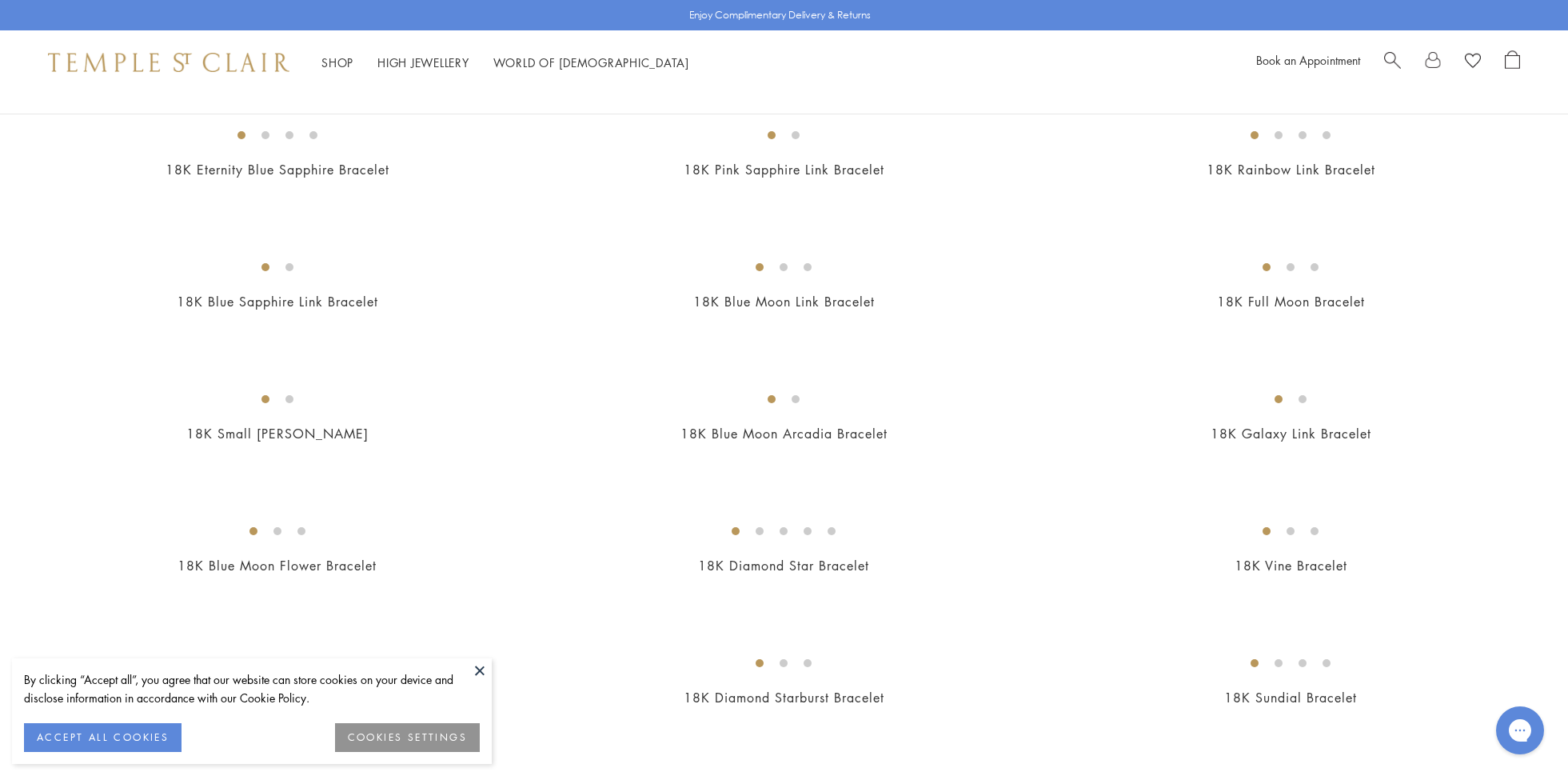
scroll to position [1466, 0]
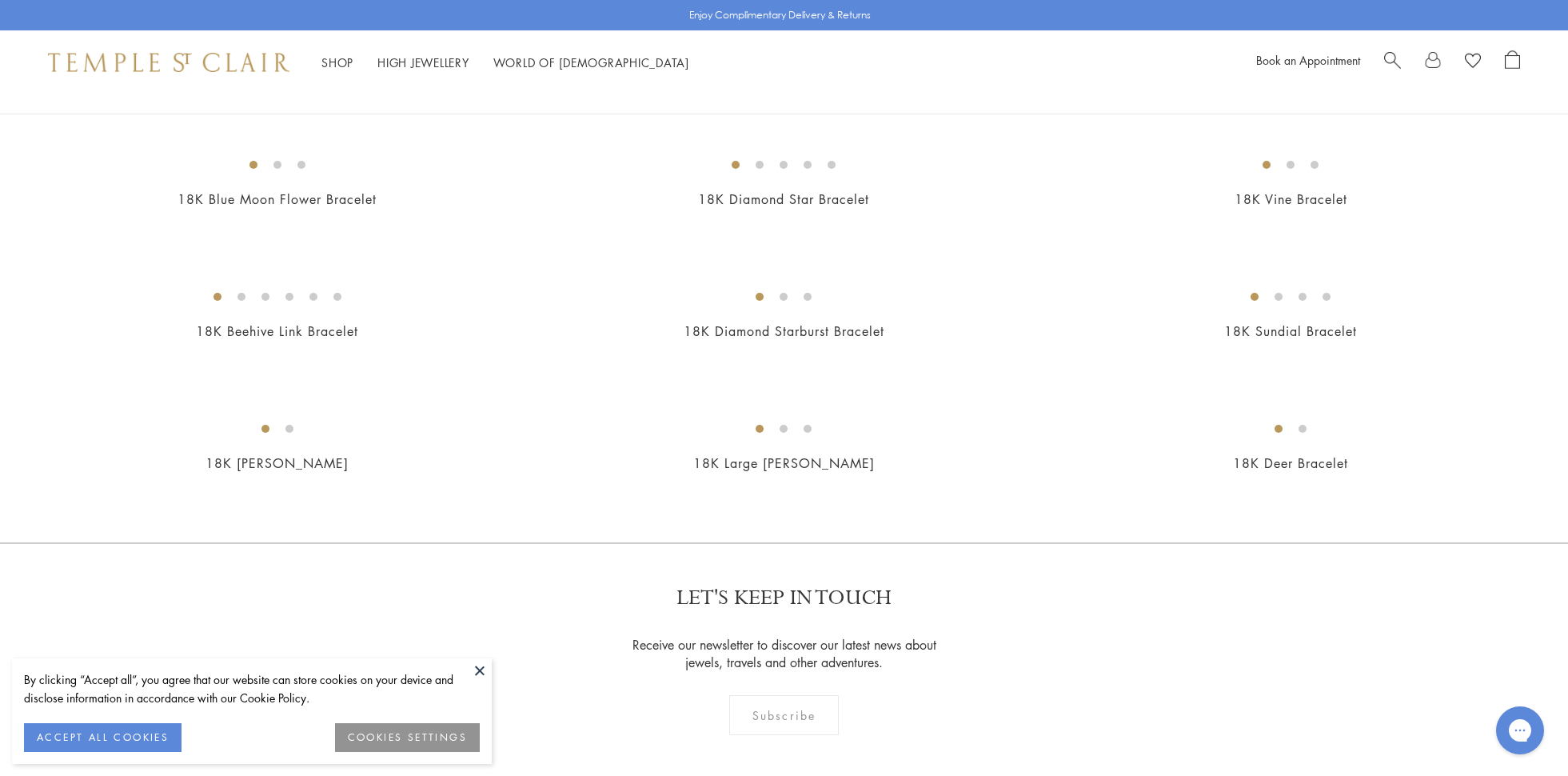
click at [0, 0] on img at bounding box center [0, 0] width 0 height 0
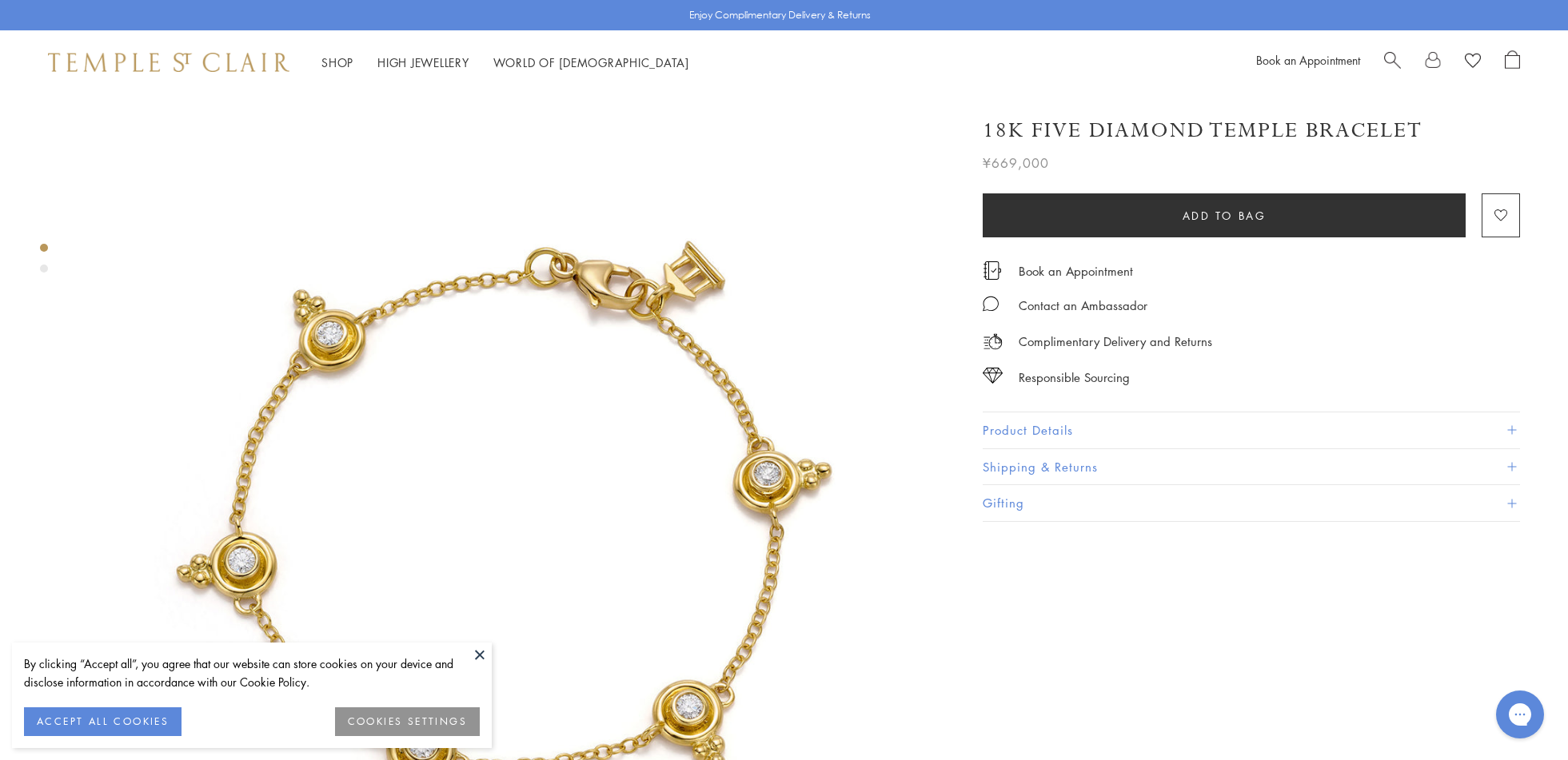
click at [40, 268] on div "Product gallery navigation" at bounding box center [44, 268] width 8 height 8
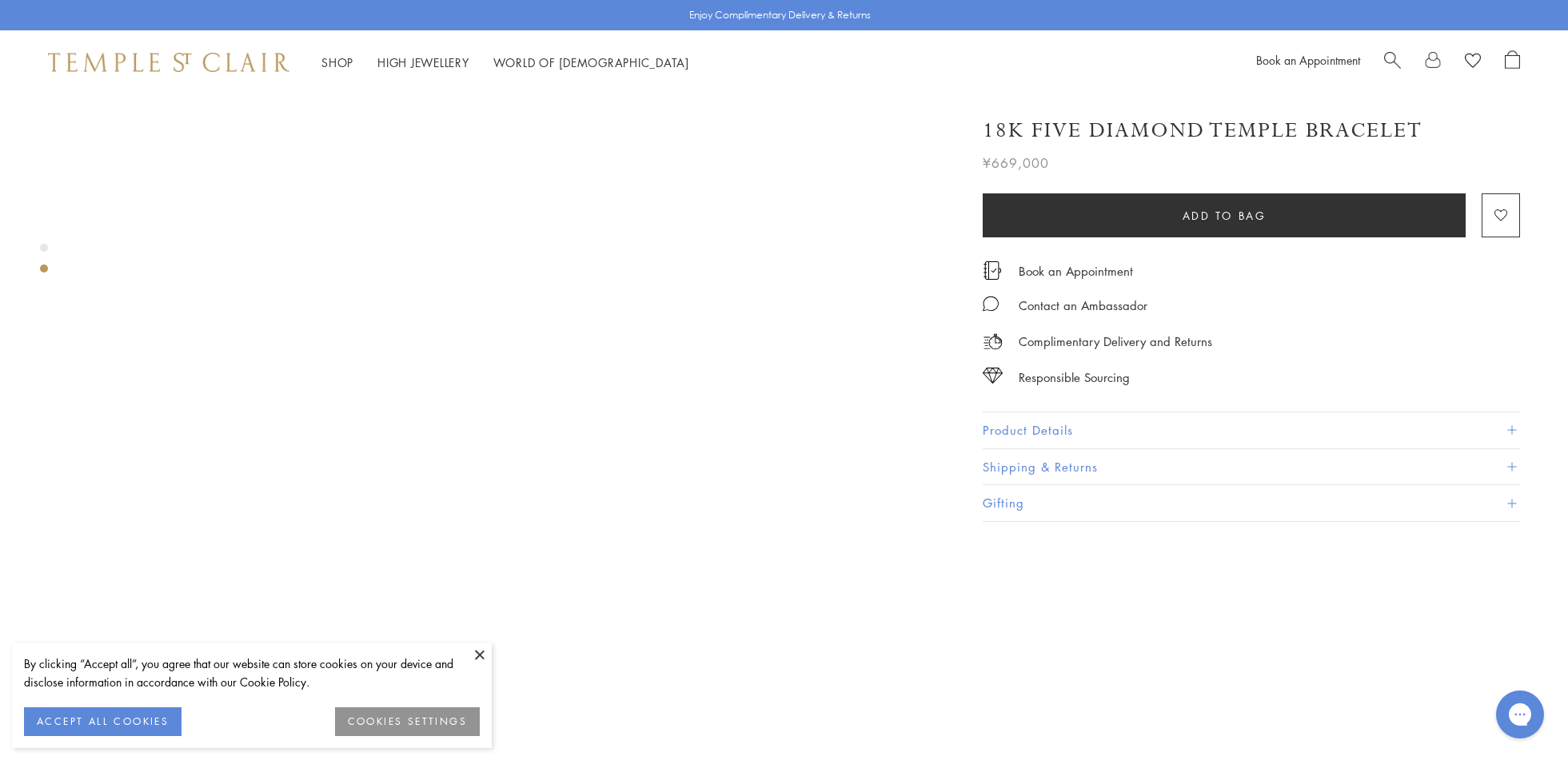
scroll to position [1261, 0]
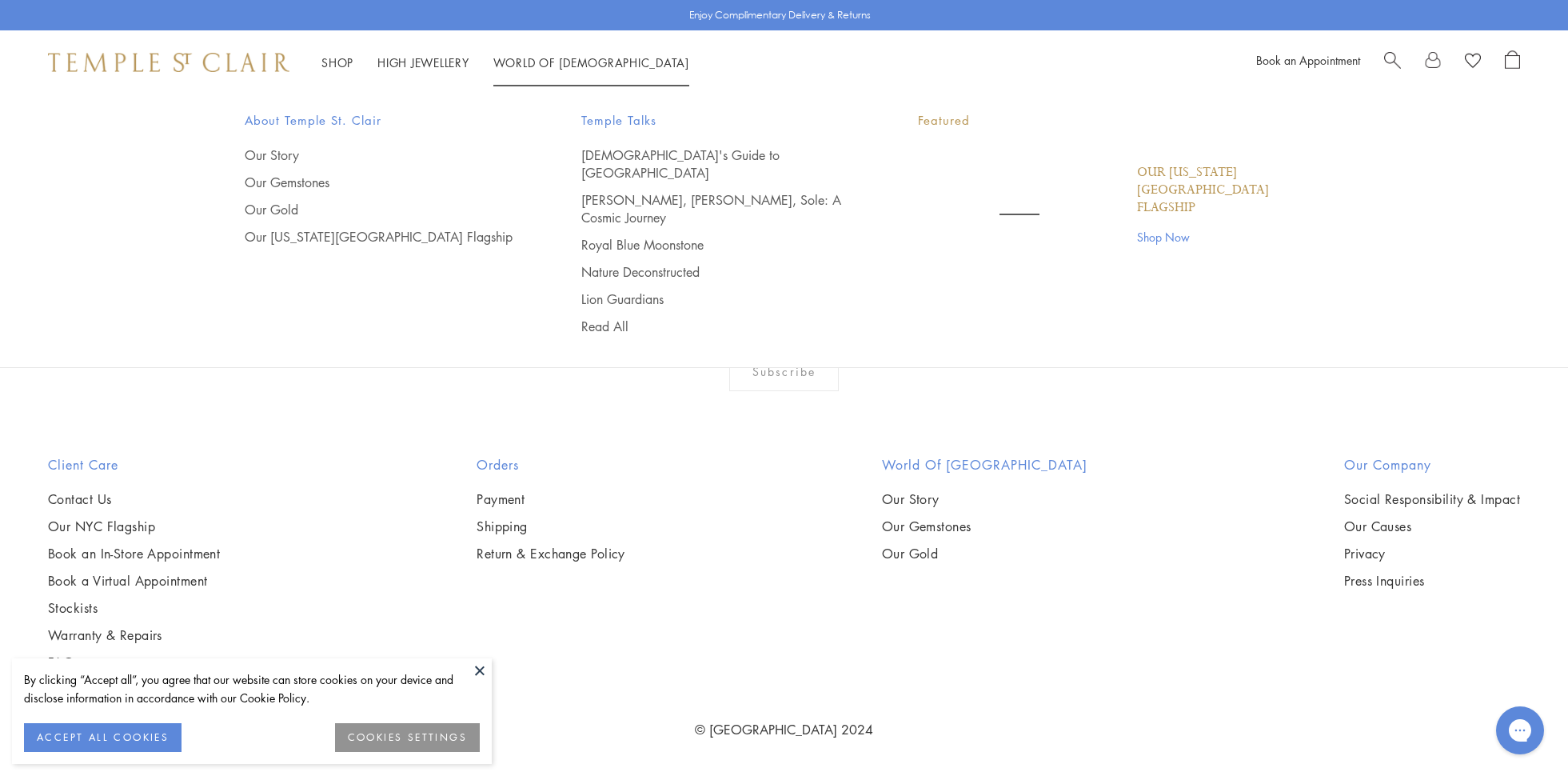
scroll to position [6156, 0]
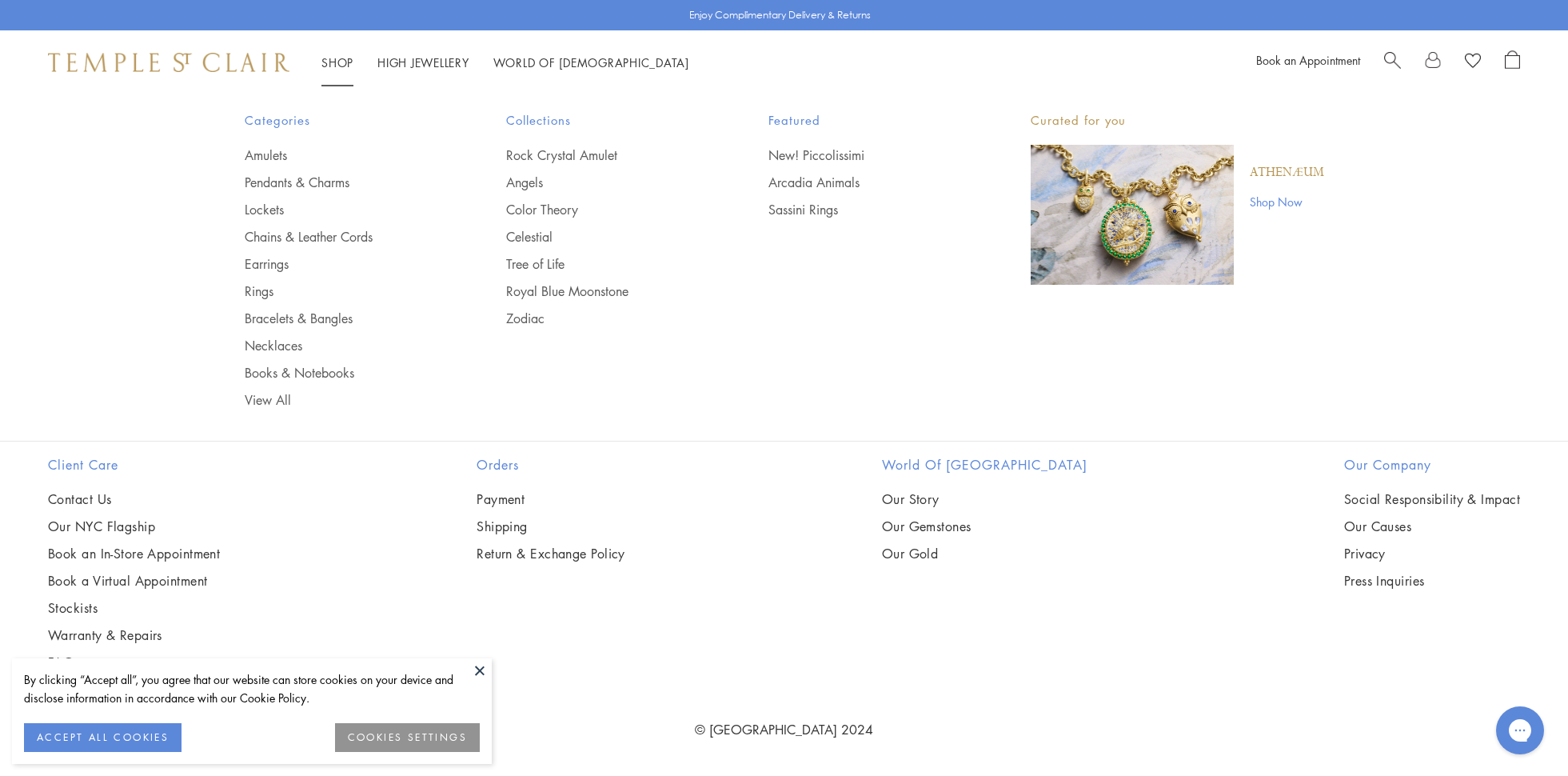
click at [334, 56] on link "Shop Shop" at bounding box center [338, 62] width 32 height 16
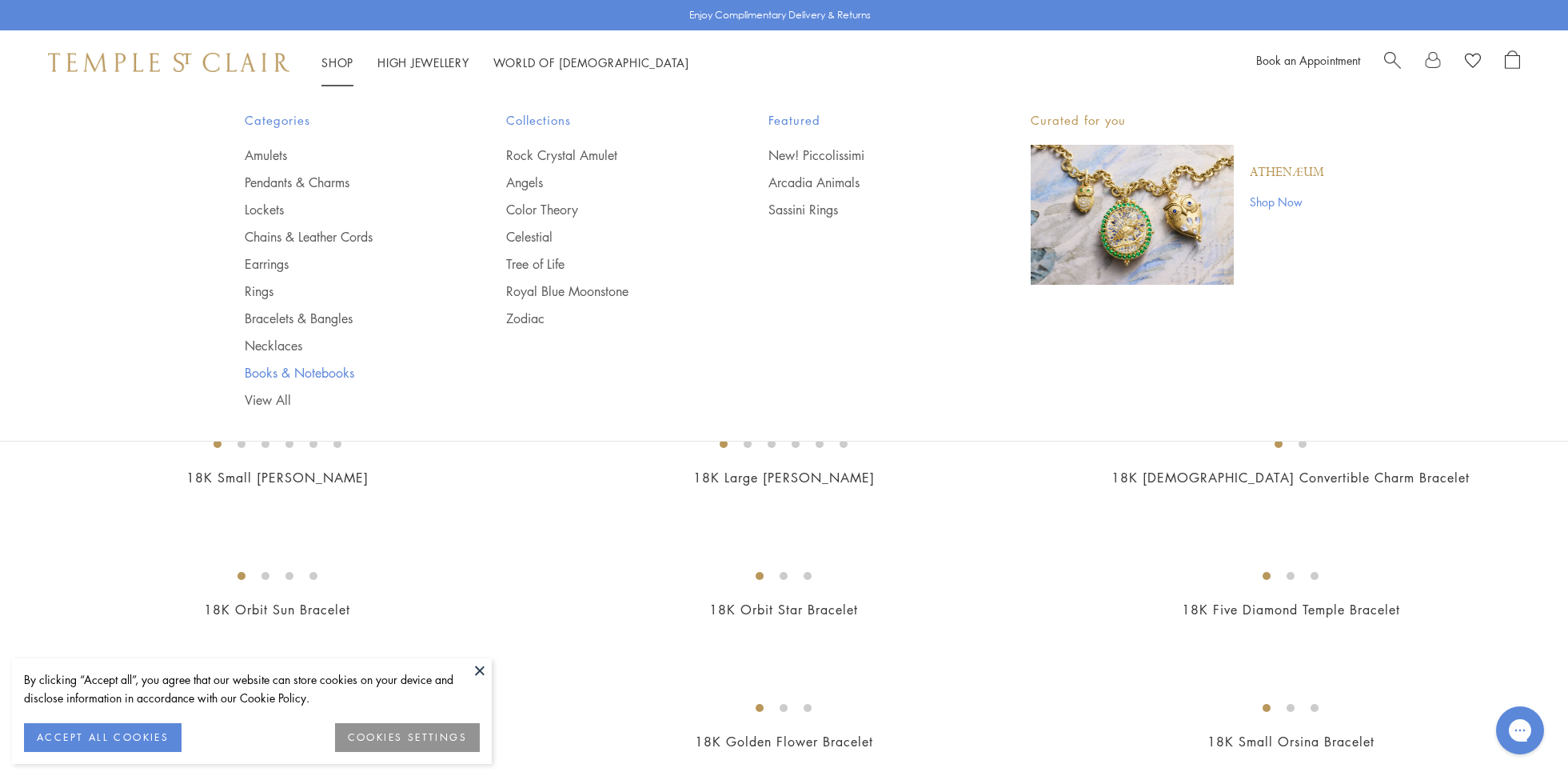
click at [309, 377] on link "Books & Notebooks" at bounding box center [343, 373] width 198 height 18
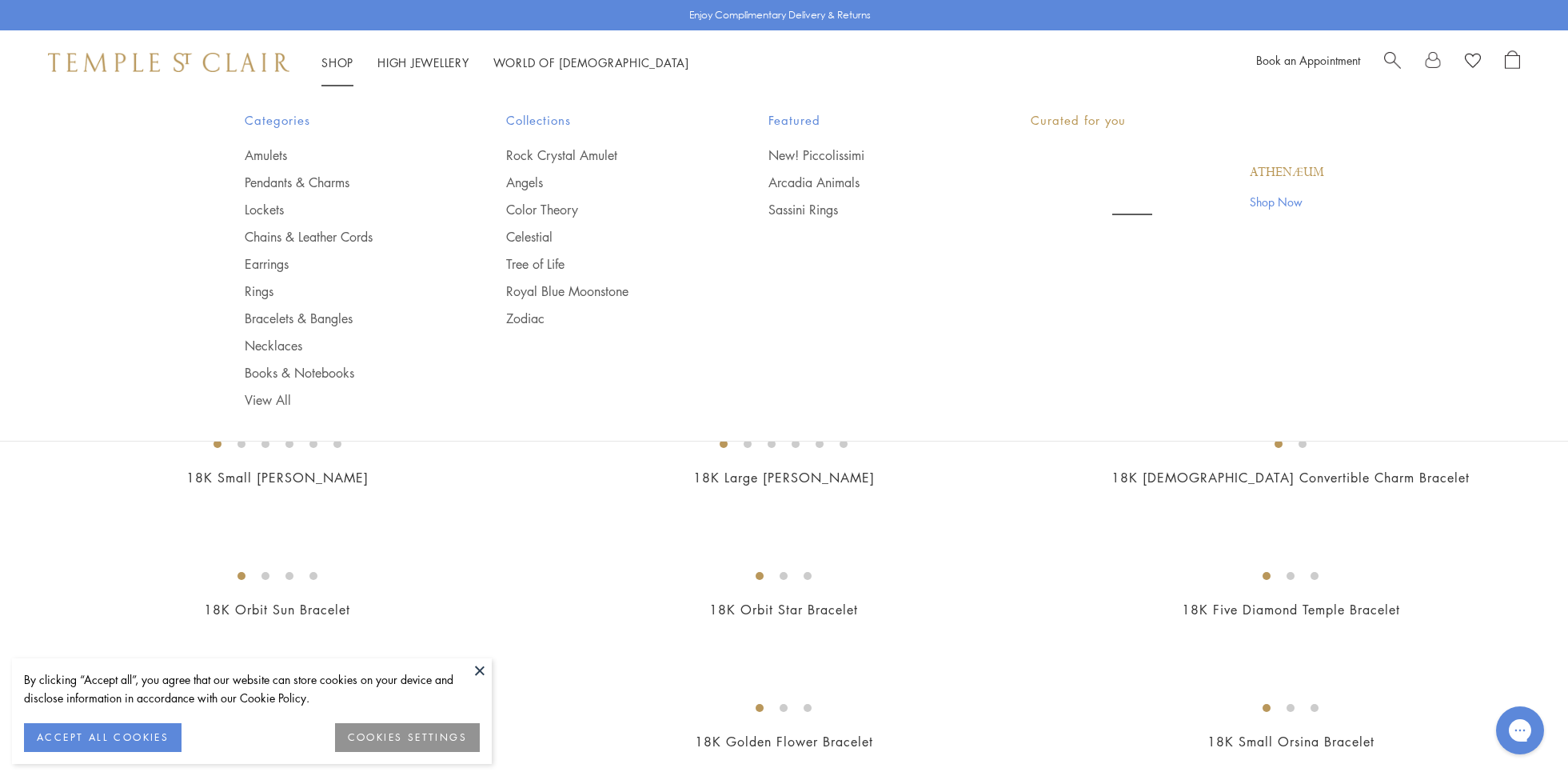
click at [343, 69] on li "Shop Shop Categories Amulets Pendants & Charms Lockets Chains & Leather Cords E…" at bounding box center [338, 62] width 32 height 20
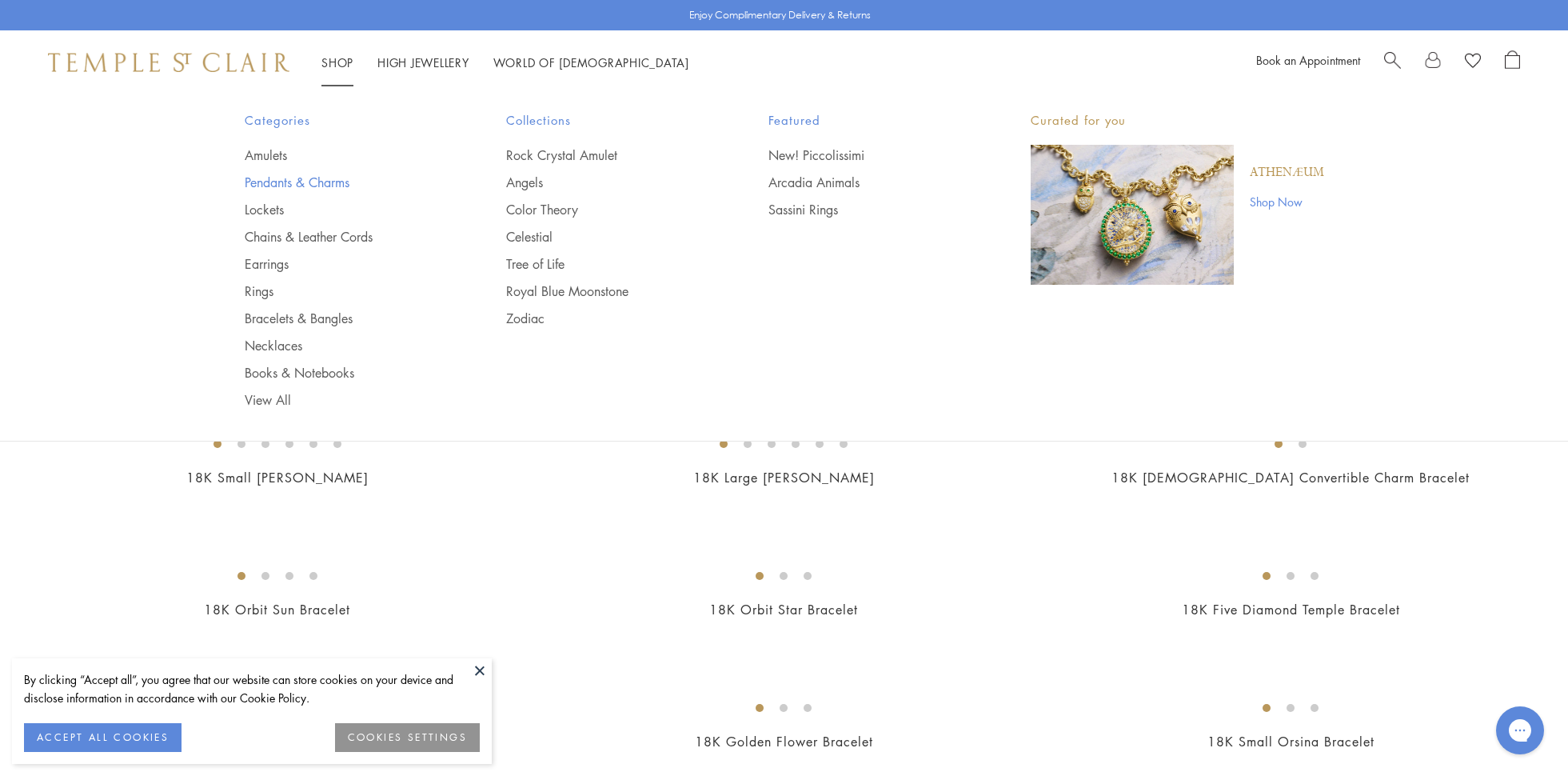
click at [317, 182] on link "Pendants & Charms" at bounding box center [343, 182] width 198 height 18
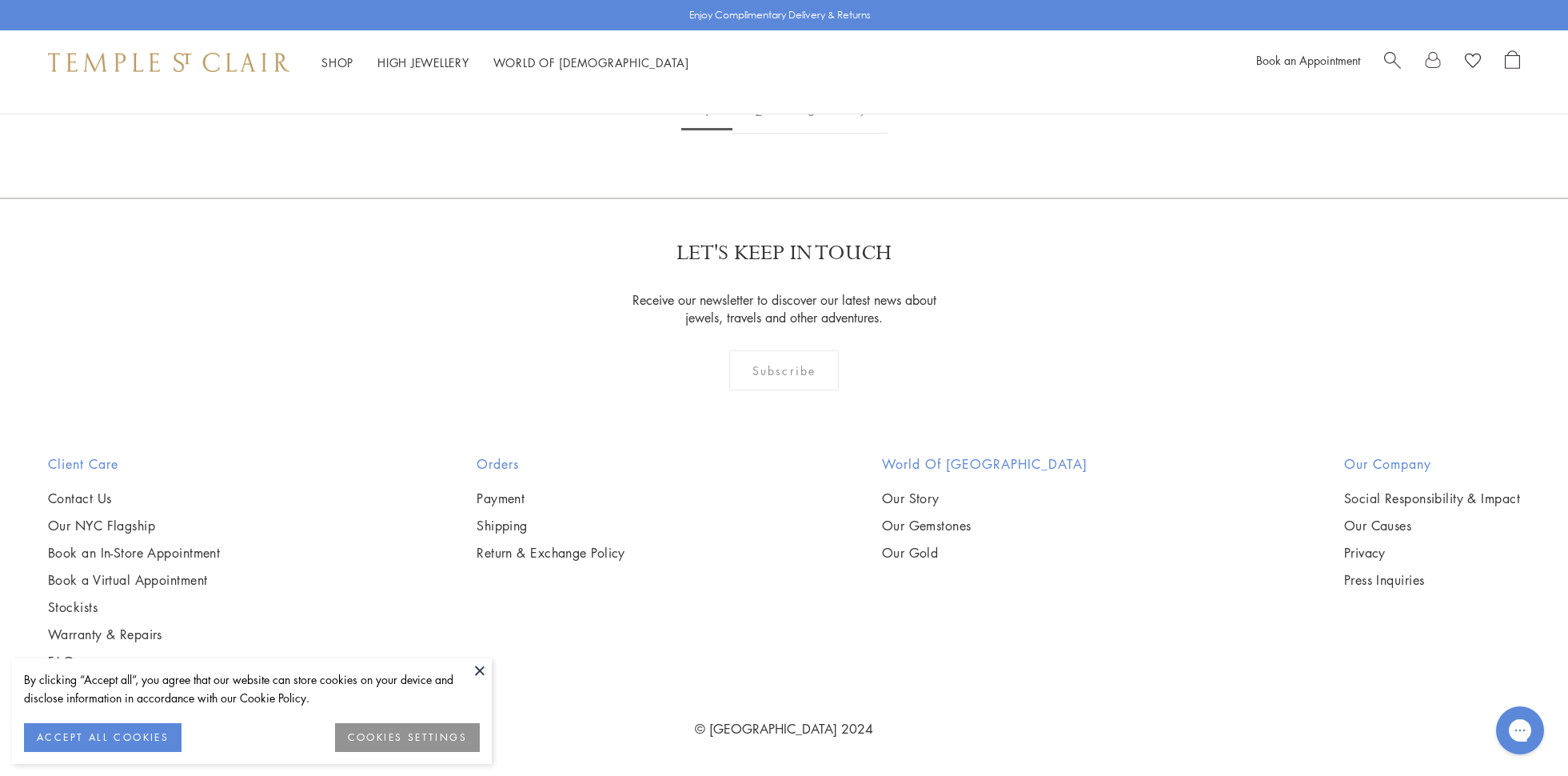
scroll to position [12828, 0]
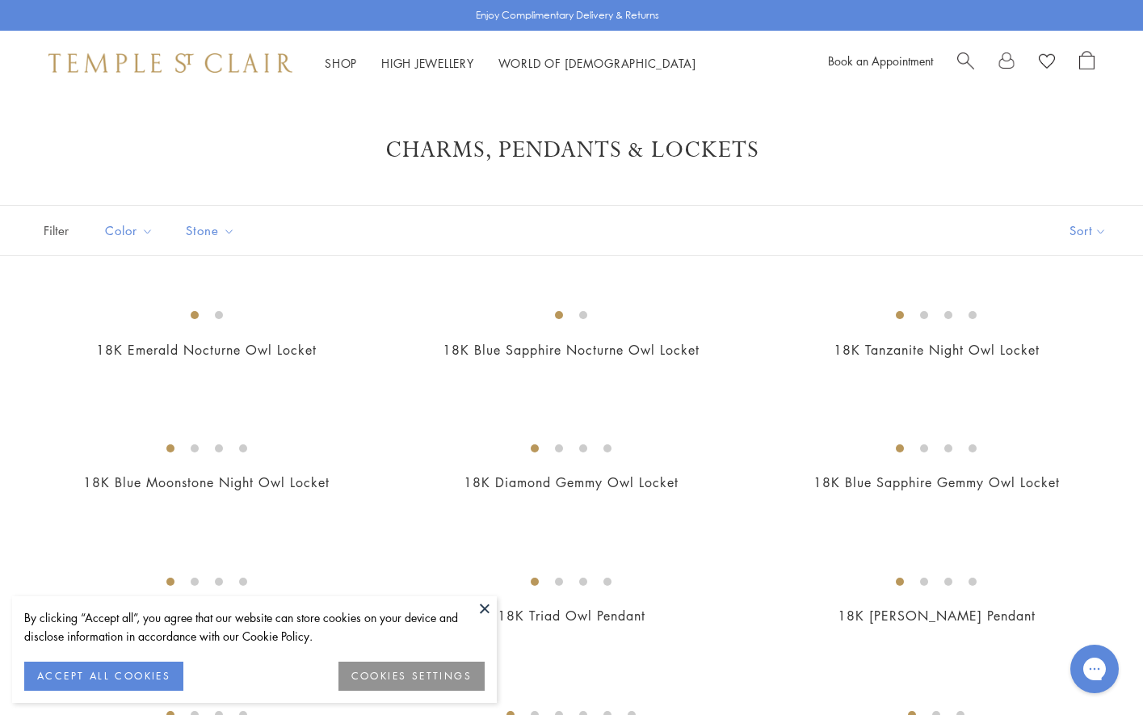
scroll to position [10392, 0]
